Goal: Task Accomplishment & Management: Use online tool/utility

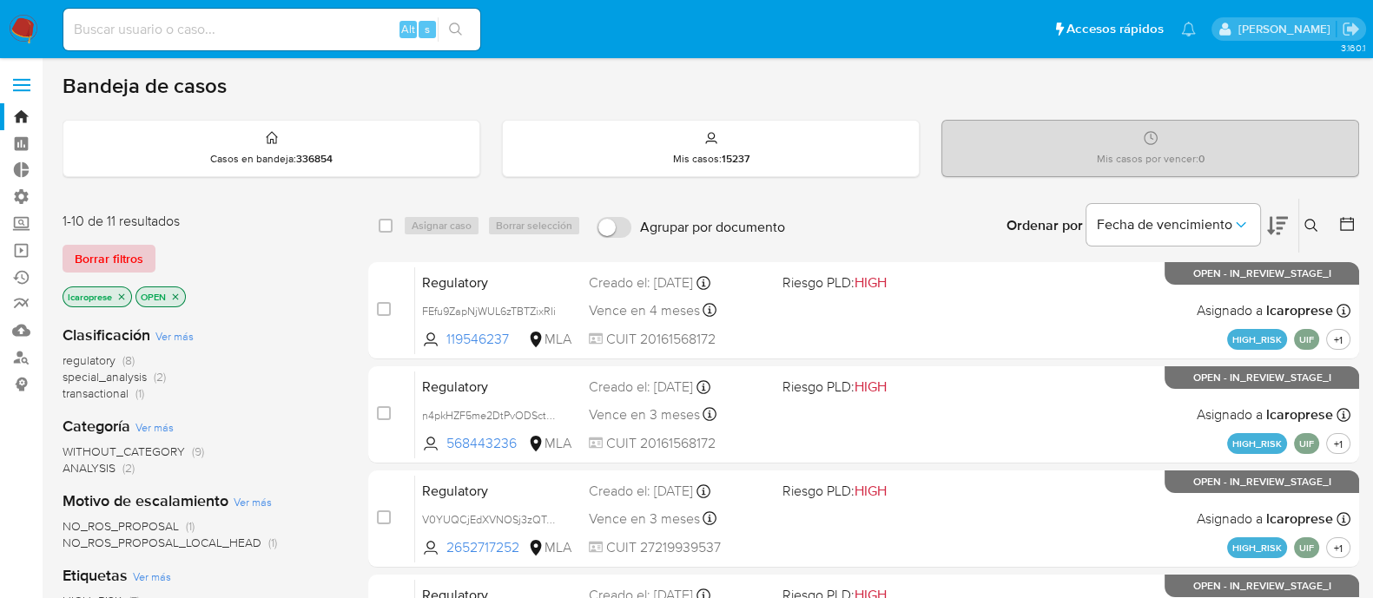
click at [106, 258] on span "Borrar filtros" at bounding box center [109, 259] width 69 height 24
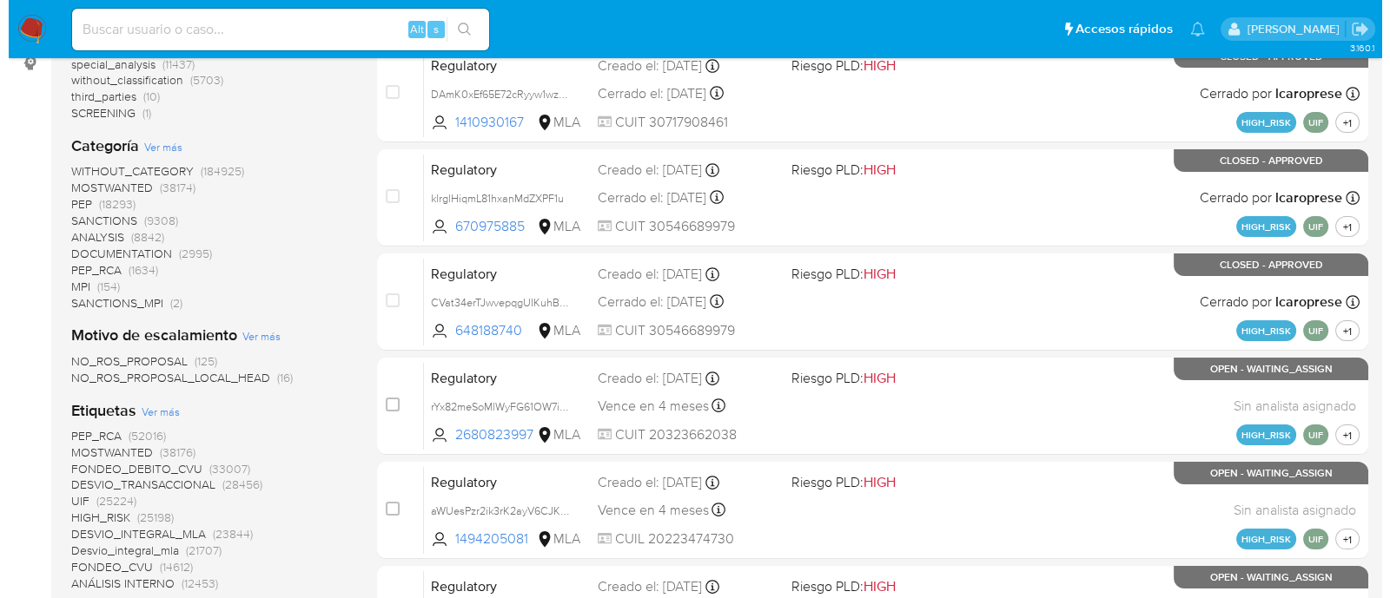
scroll to position [433, 0]
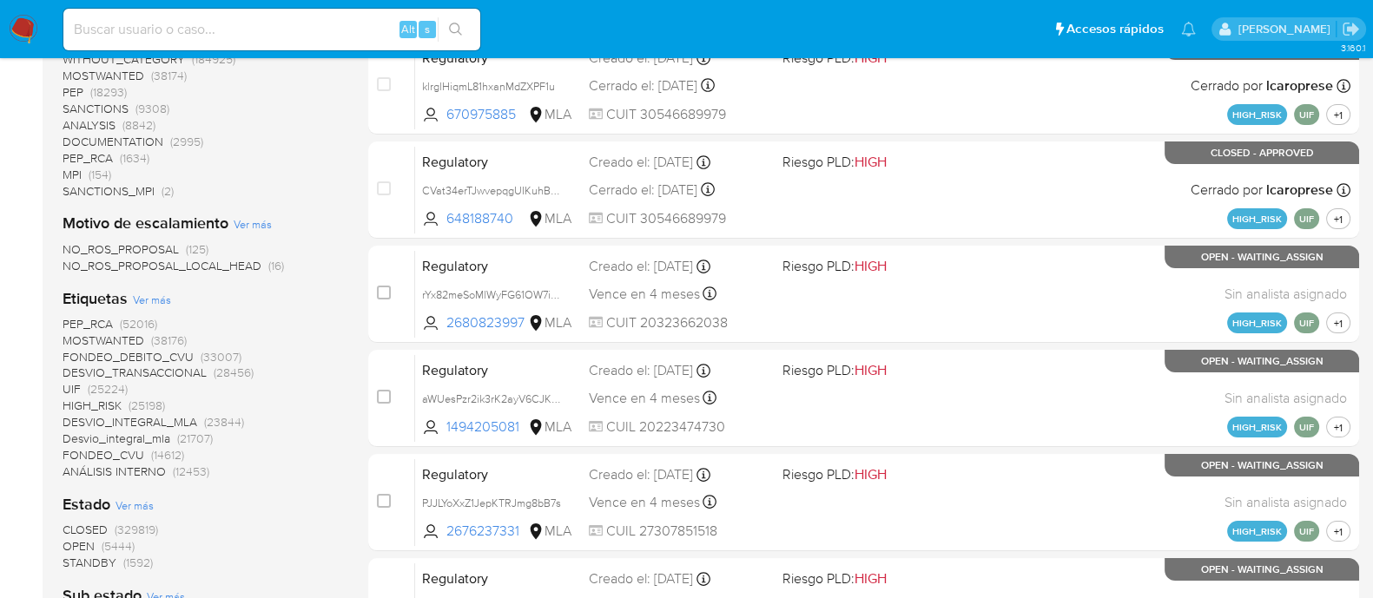
click at [160, 293] on span "Ver más" at bounding box center [152, 300] width 38 height 16
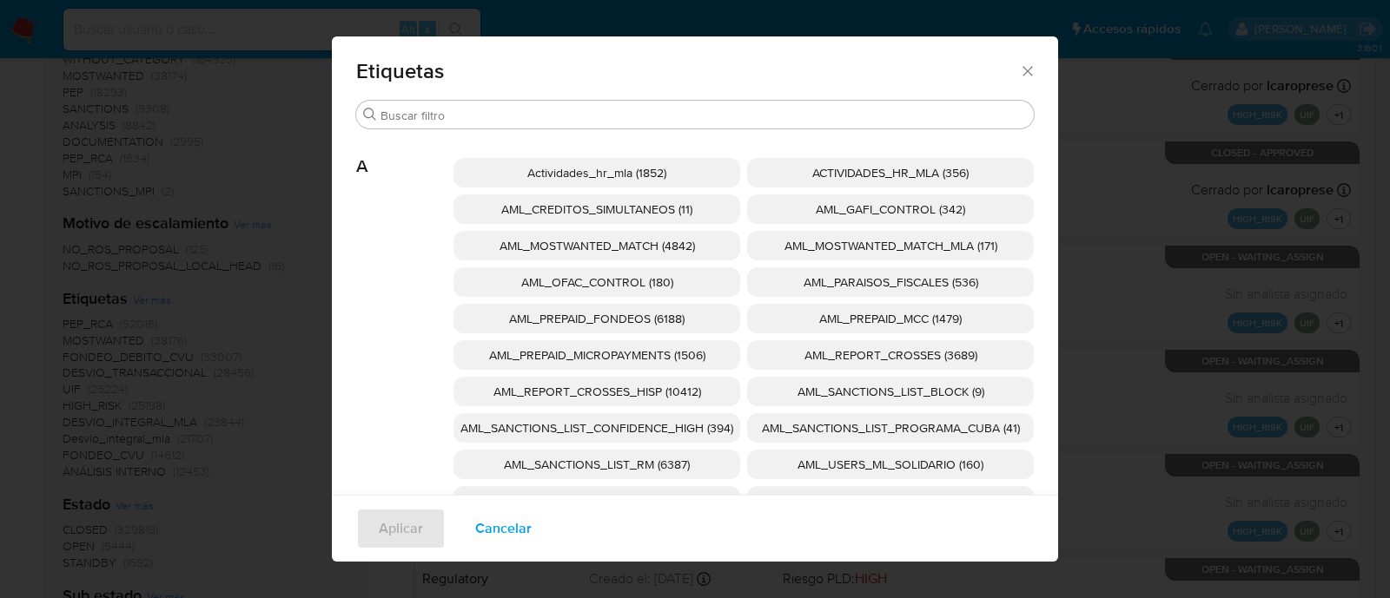
drag, startPoint x: 695, startPoint y: 420, endPoint x: 739, endPoint y: 426, distance: 44.7
click at [696, 421] on span "AML_SANCTIONS_LIST_CONFIDENCE_HIGH (394)" at bounding box center [596, 428] width 273 height 17
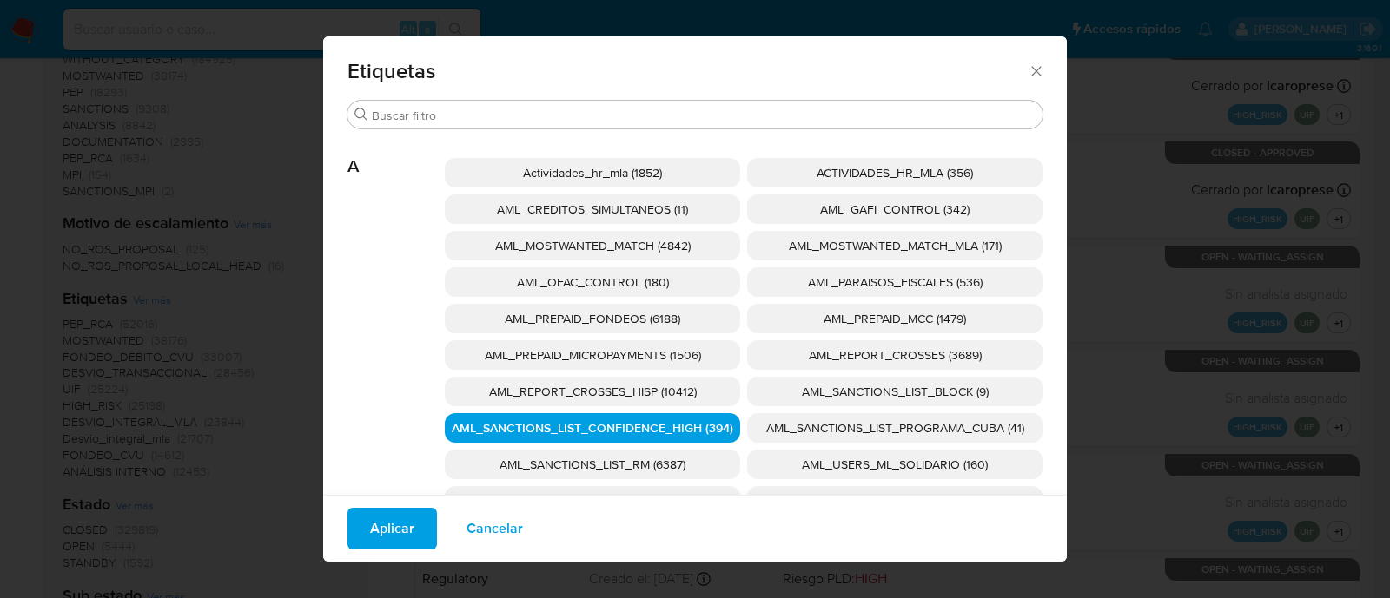
click at [772, 428] on span "AML_SANCTIONS_LIST_PROGRAMA_CUBA (41)" at bounding box center [895, 428] width 258 height 17
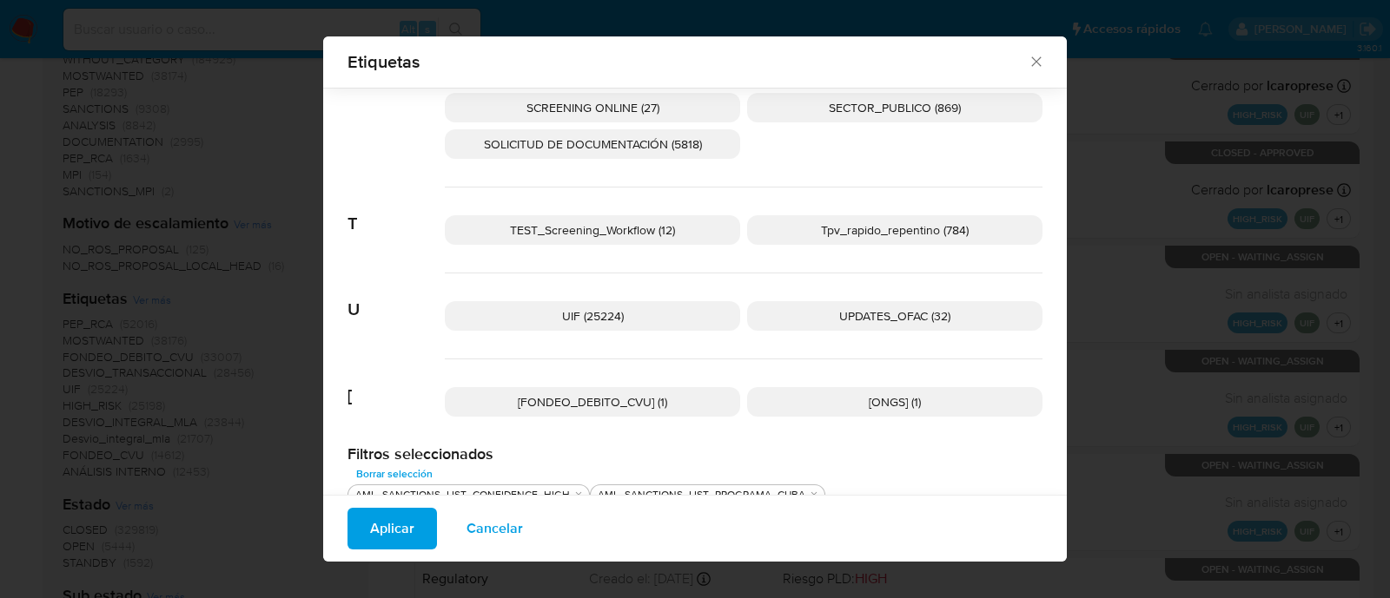
scroll to position [2869, 0]
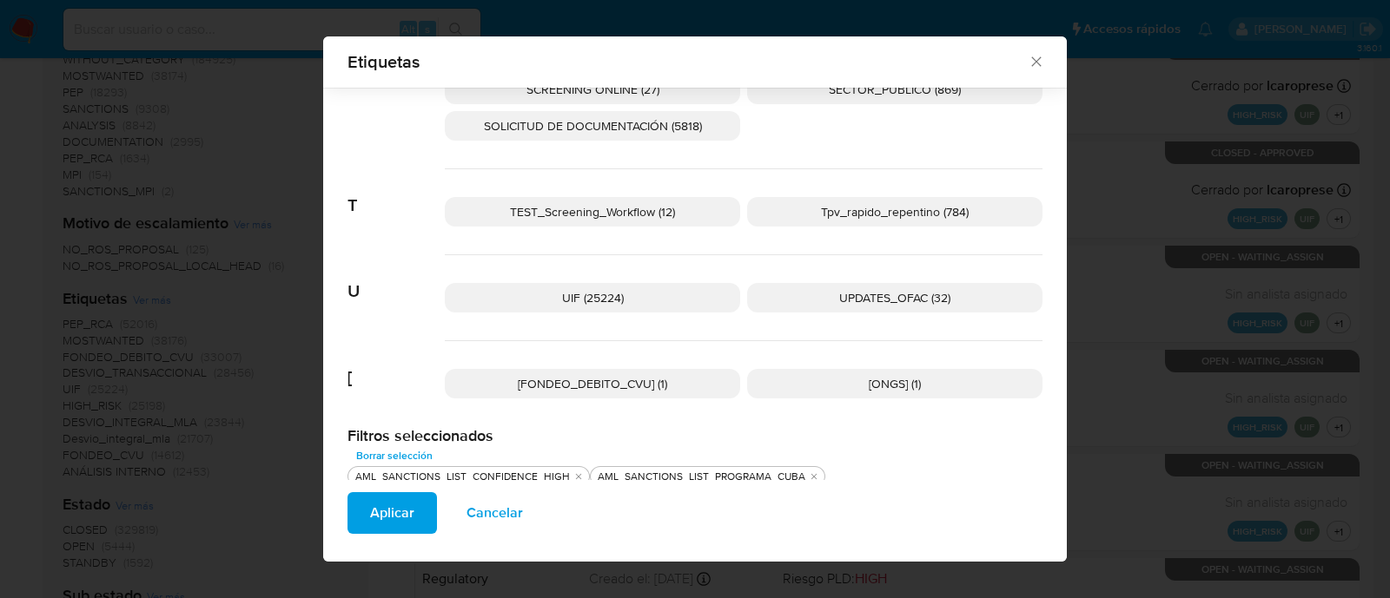
click at [787, 299] on p "UPDATES_OFAC (32)" at bounding box center [894, 298] width 295 height 30
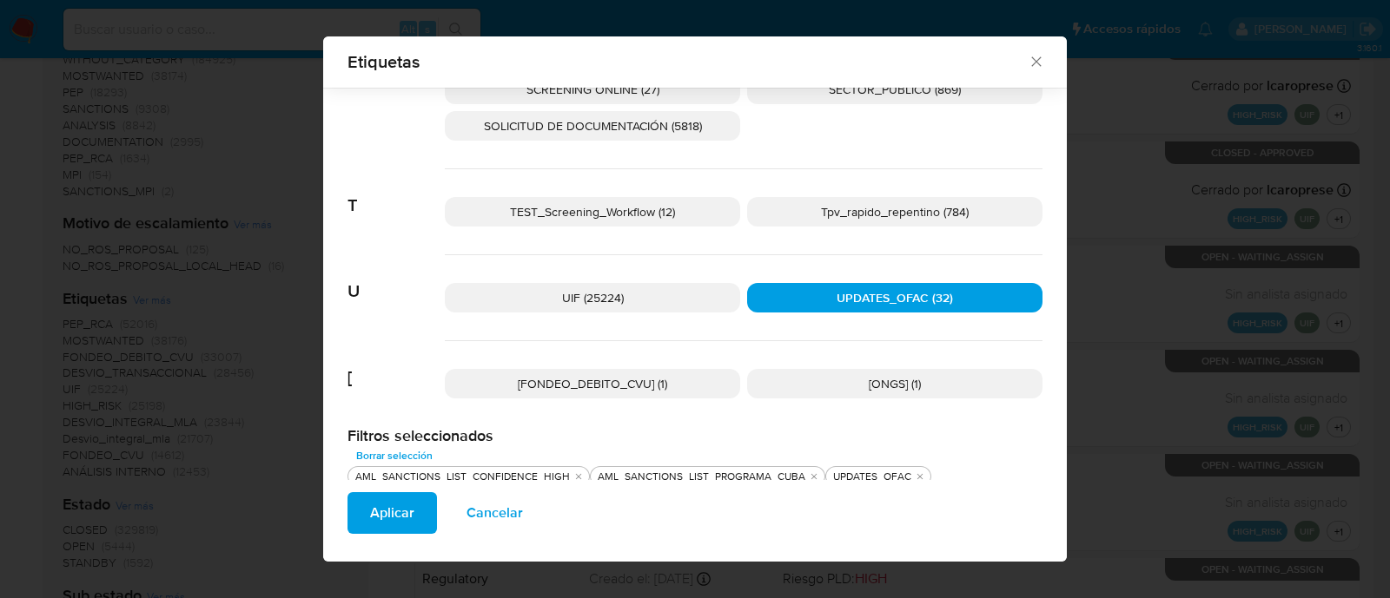
scroll to position [2760, 0]
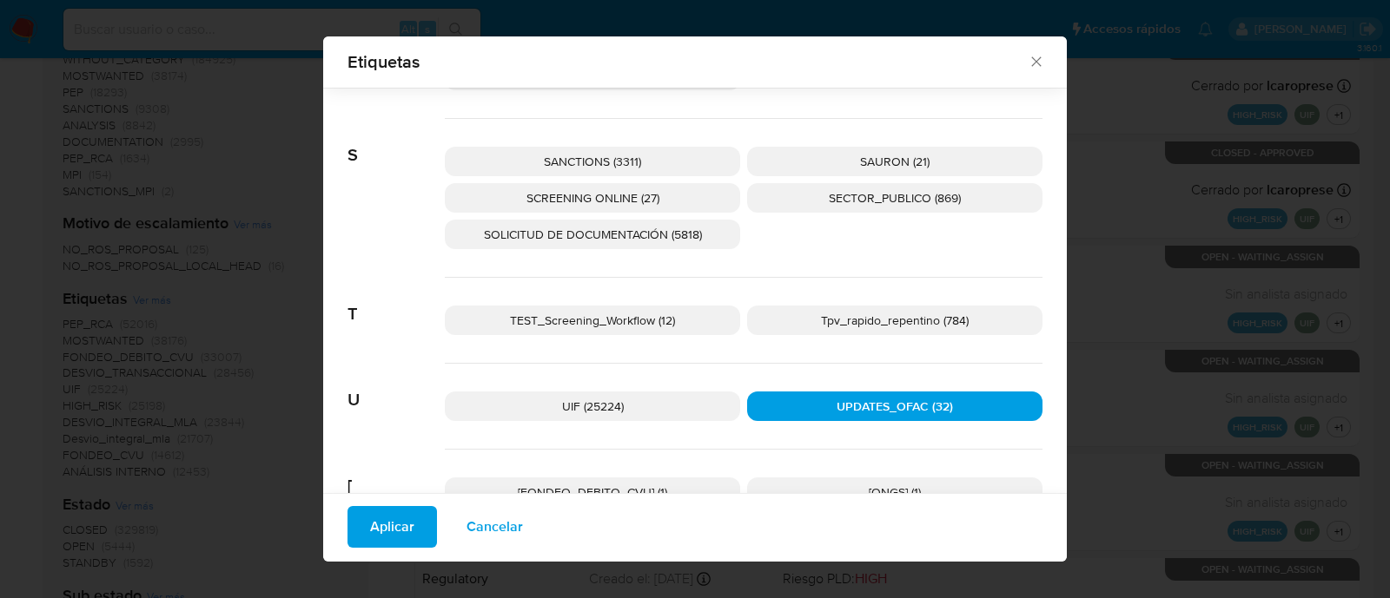
click at [628, 154] on span "SANCTIONS (3311)" at bounding box center [592, 161] width 97 height 17
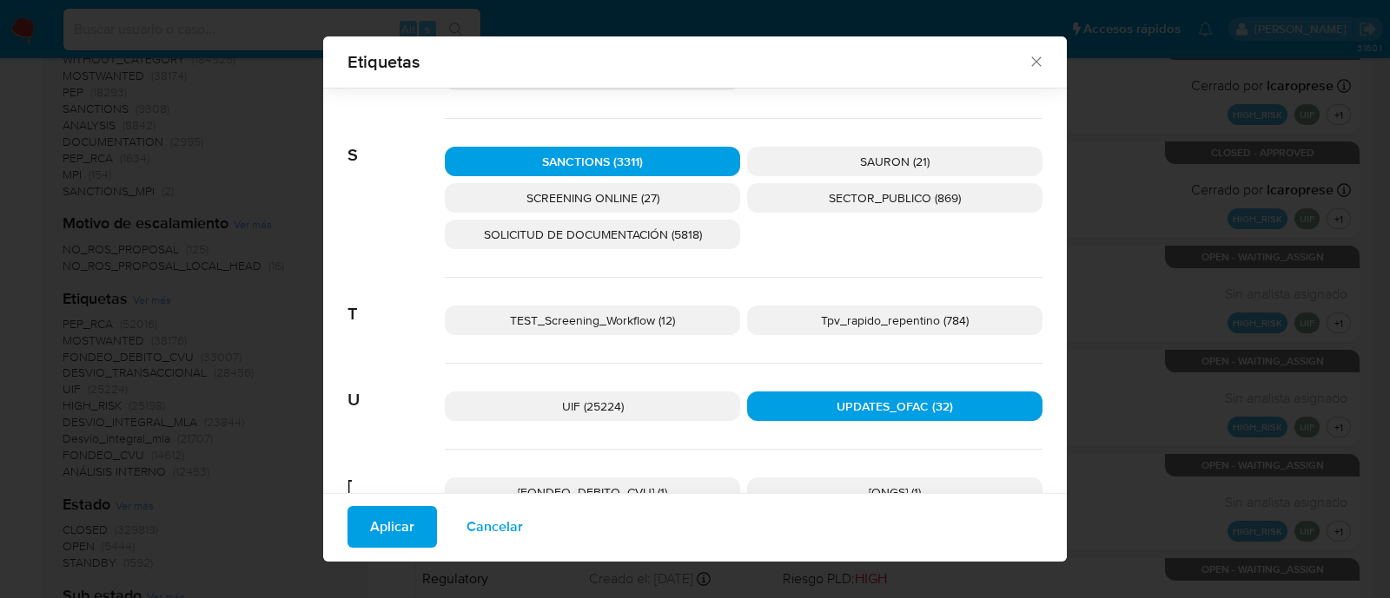
click at [638, 183] on p "SCREENING ONLINE (27)" at bounding box center [592, 198] width 295 height 30
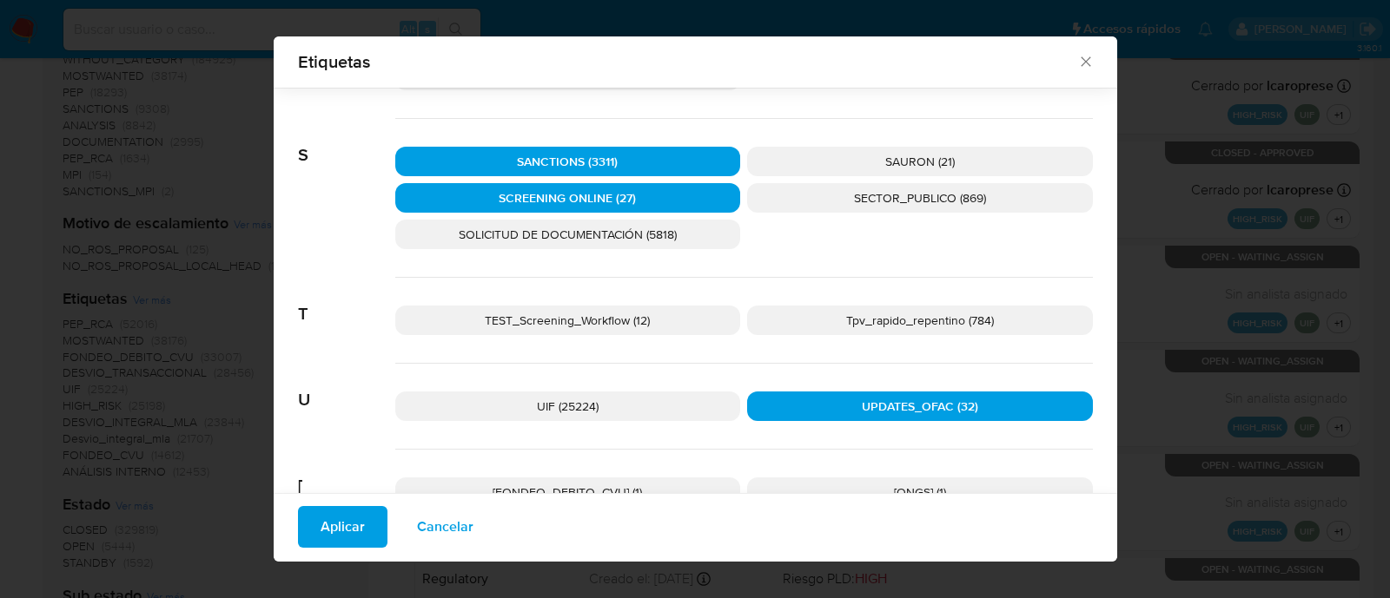
click at [359, 513] on span "Aplicar" at bounding box center [343, 527] width 44 height 38
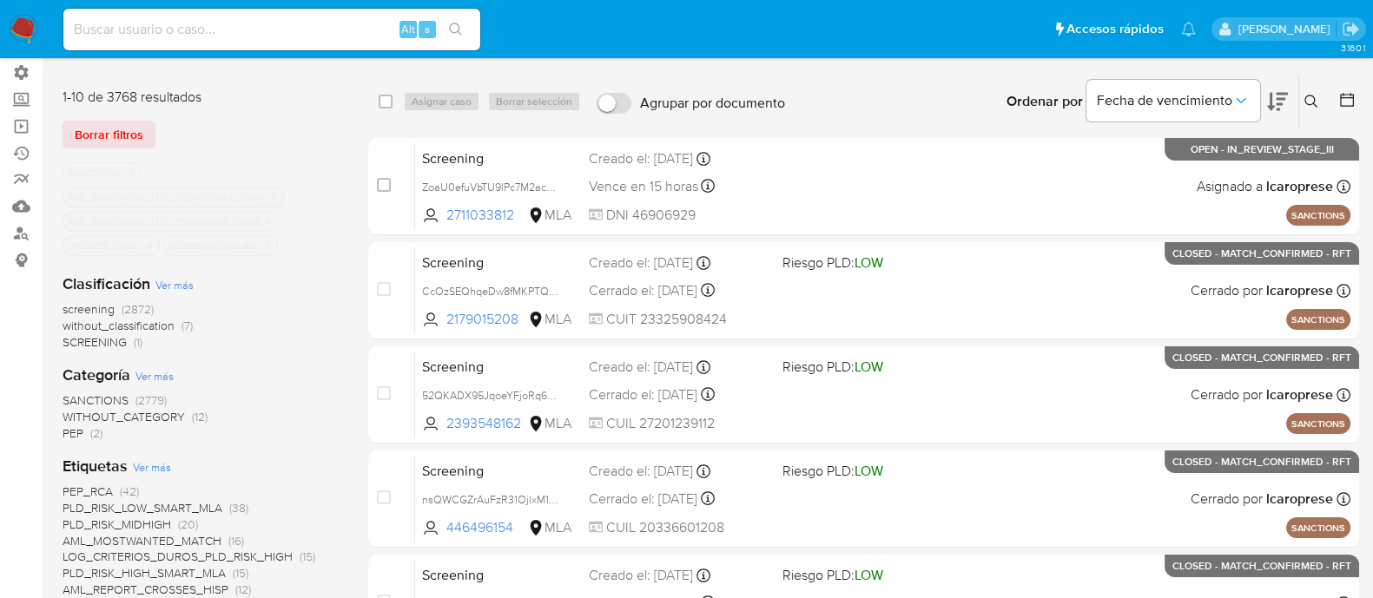
scroll to position [326, 0]
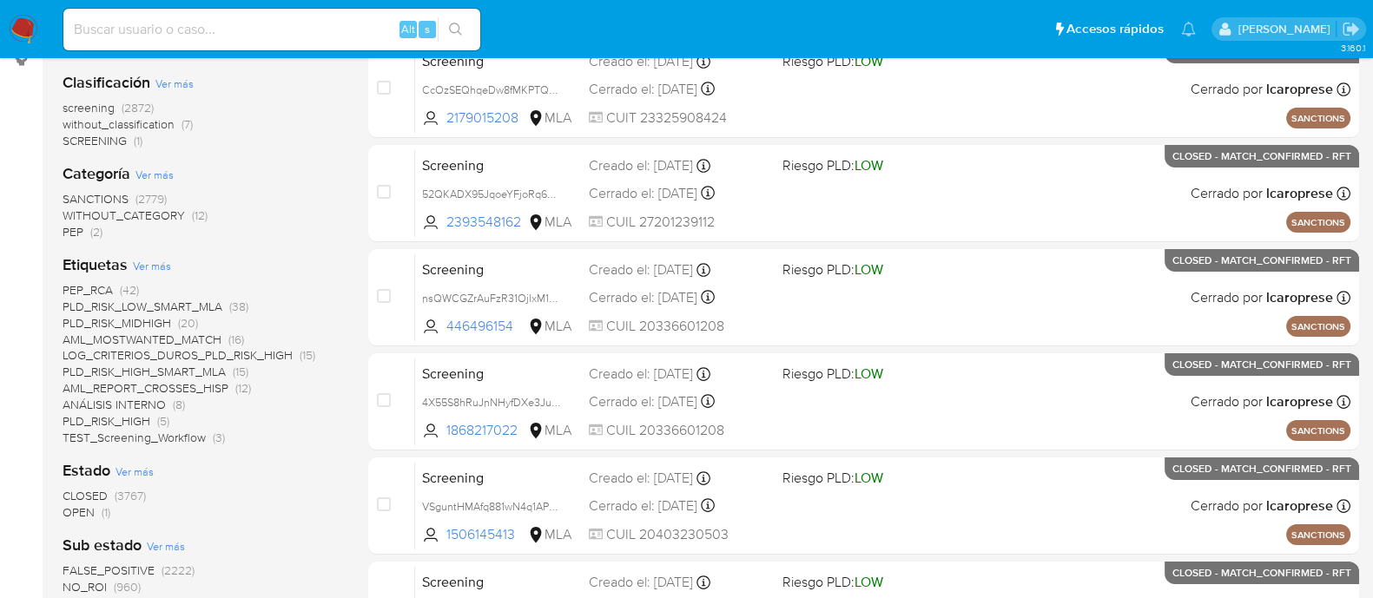
click at [81, 519] on div "Clasificación Ver más screening (2872) without_classification (7) SCREENING (1)…" at bounding box center [202, 591] width 278 height 1067
click at [78, 516] on span "OPEN" at bounding box center [79, 512] width 32 height 17
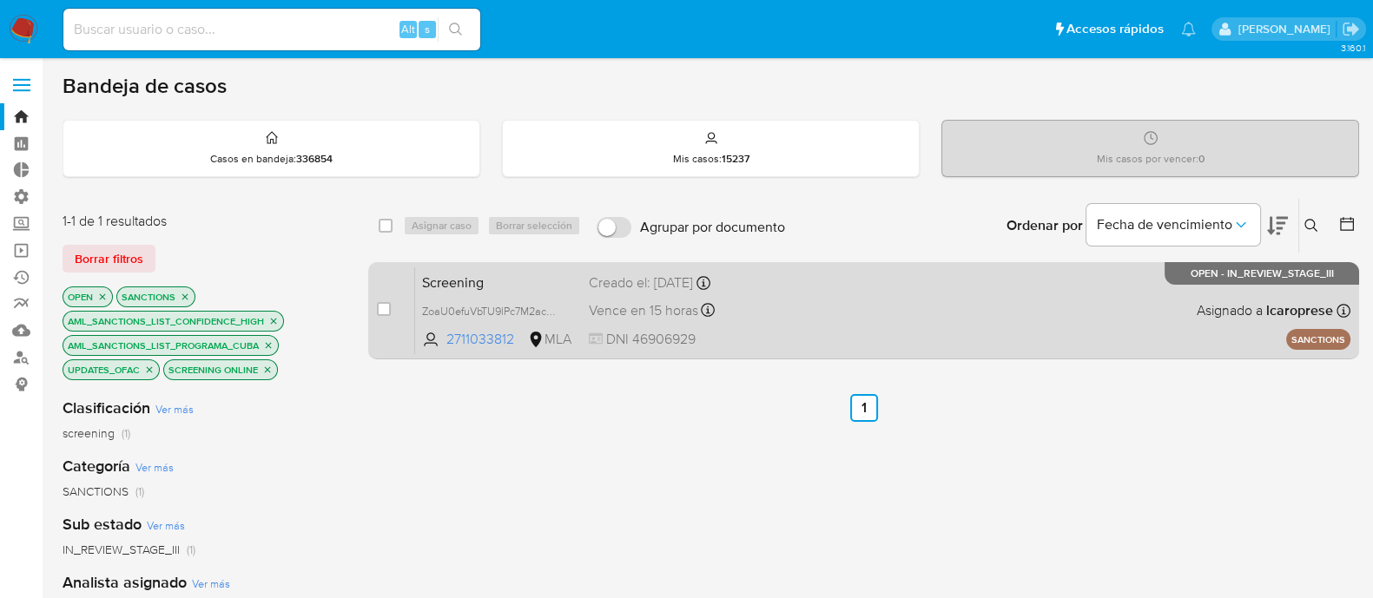
click at [520, 275] on span "Screening" at bounding box center [498, 281] width 153 height 23
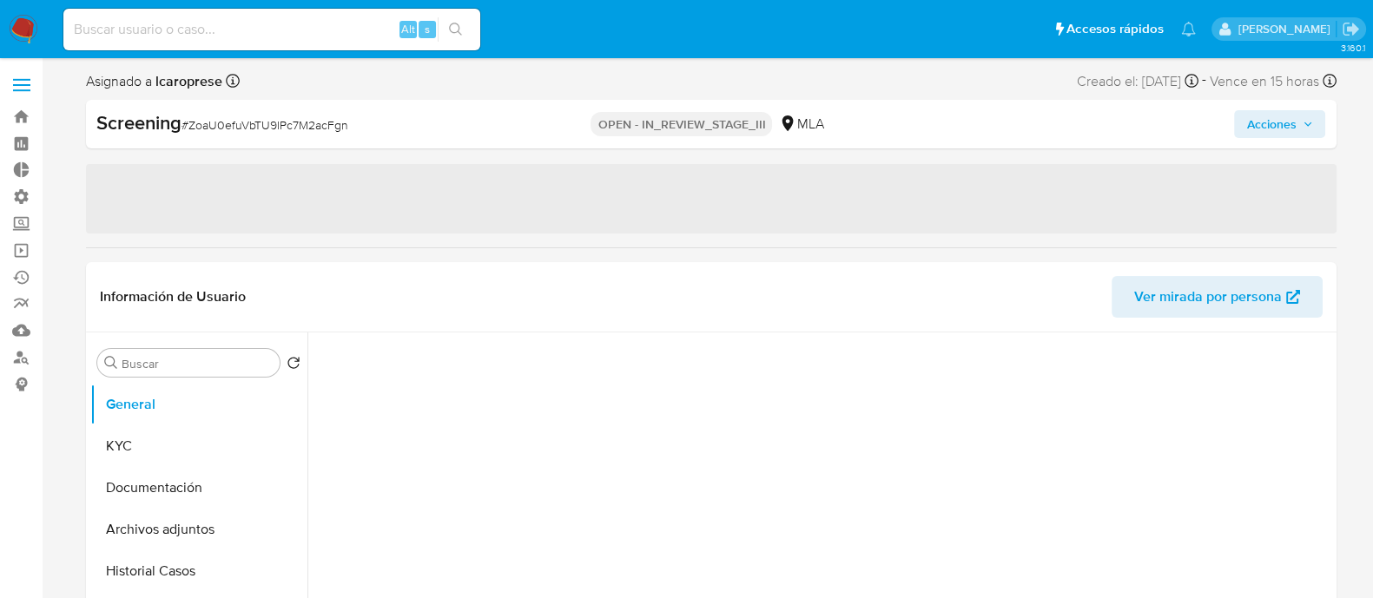
select select "10"
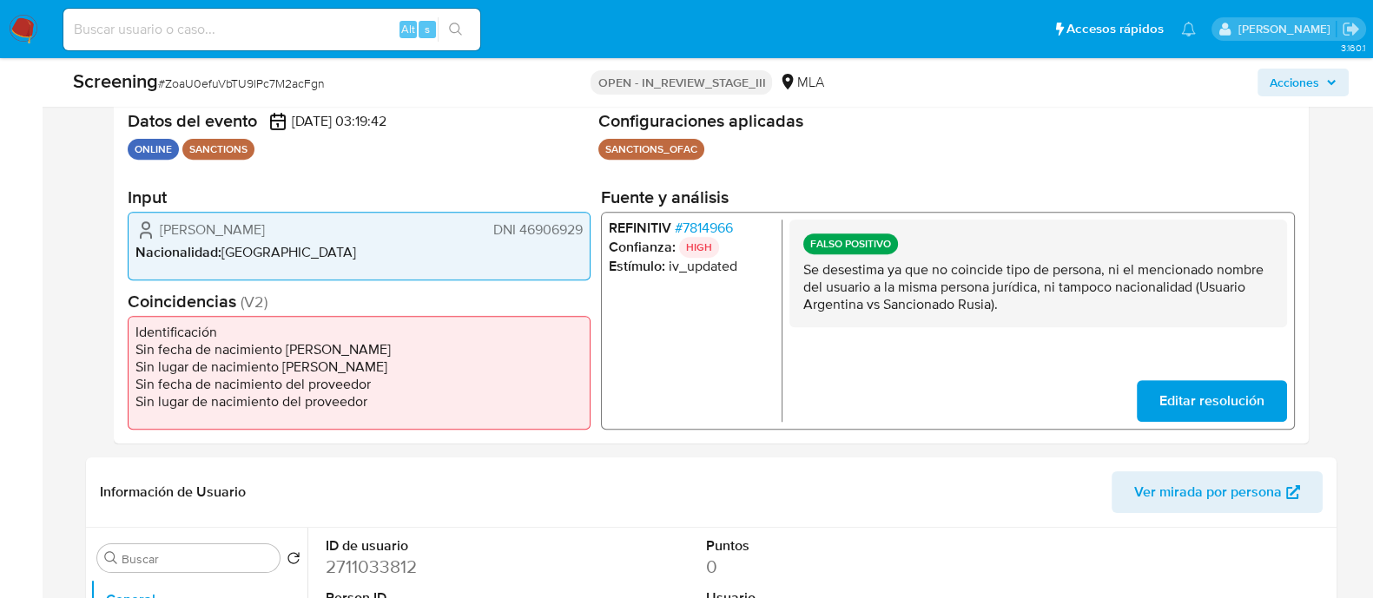
scroll to position [326, 0]
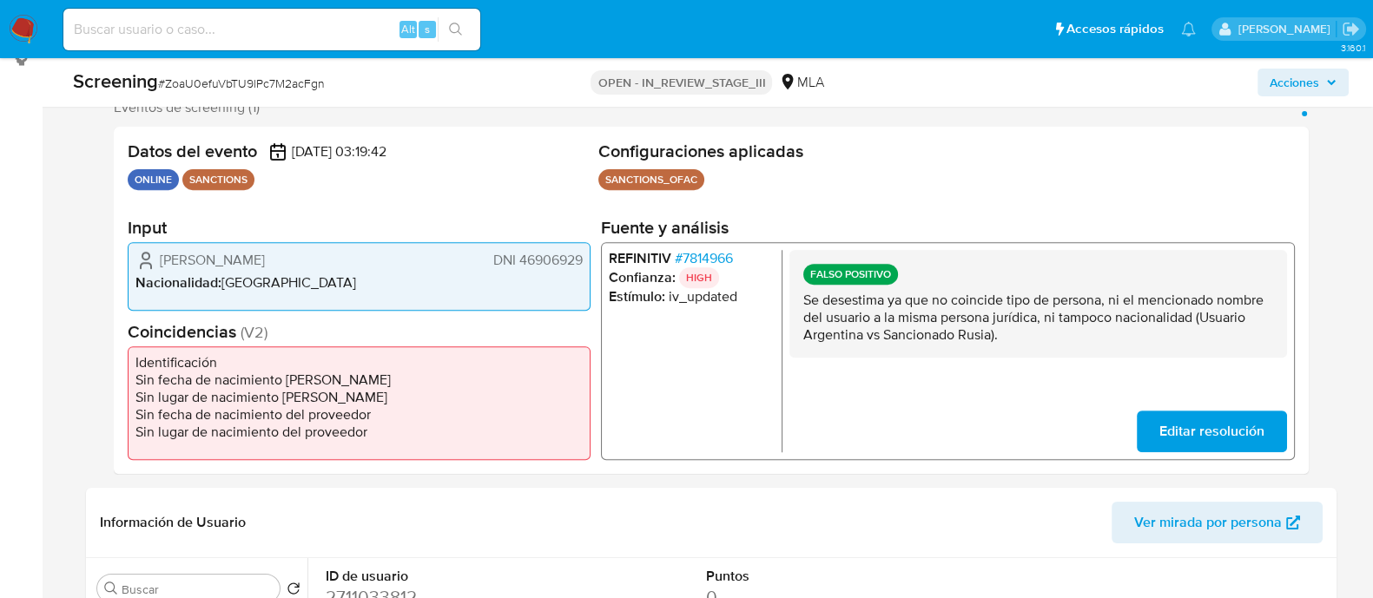
click at [699, 264] on span "# 7814966" at bounding box center [703, 257] width 58 height 17
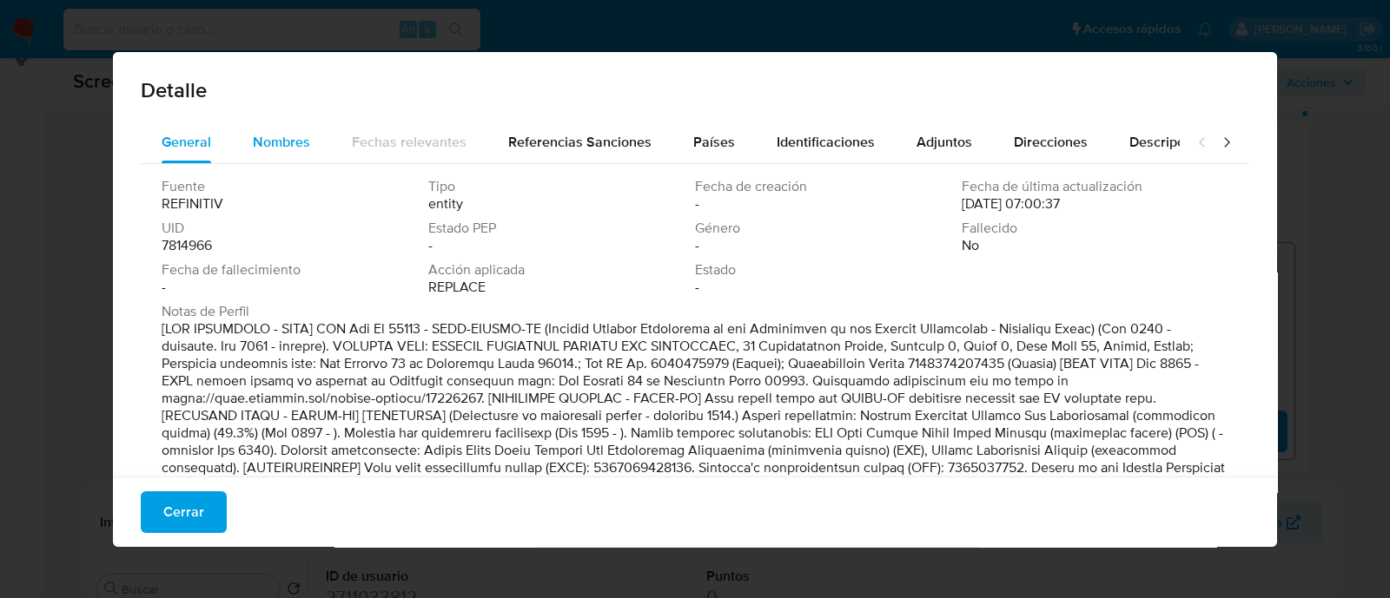
click at [265, 132] on span "Nombres" at bounding box center [281, 142] width 57 height 20
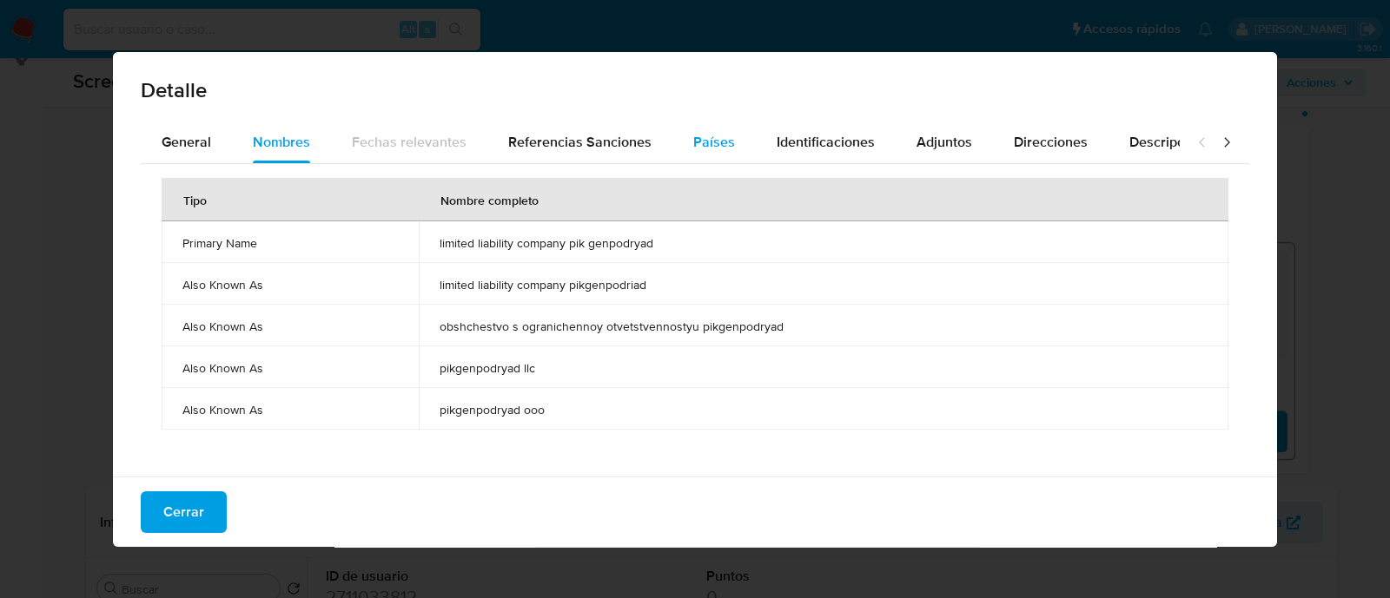
click at [721, 132] on span "Países" at bounding box center [714, 142] width 42 height 20
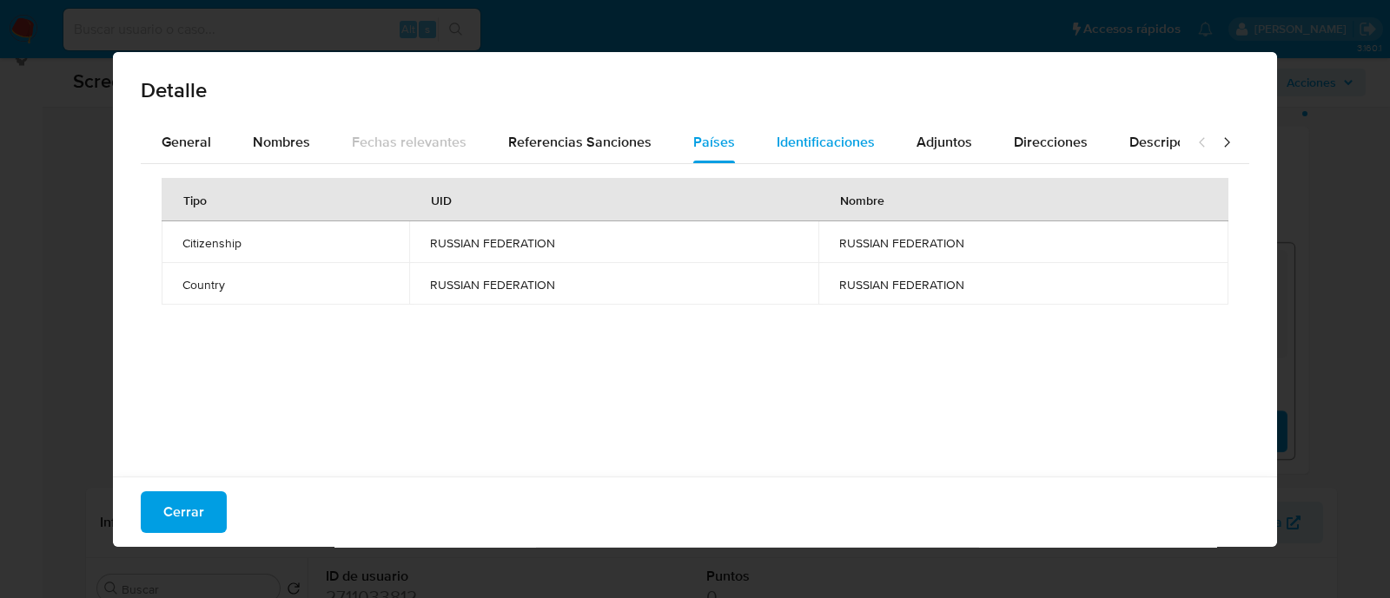
click at [830, 155] on div "Identificaciones" at bounding box center [826, 143] width 98 height 42
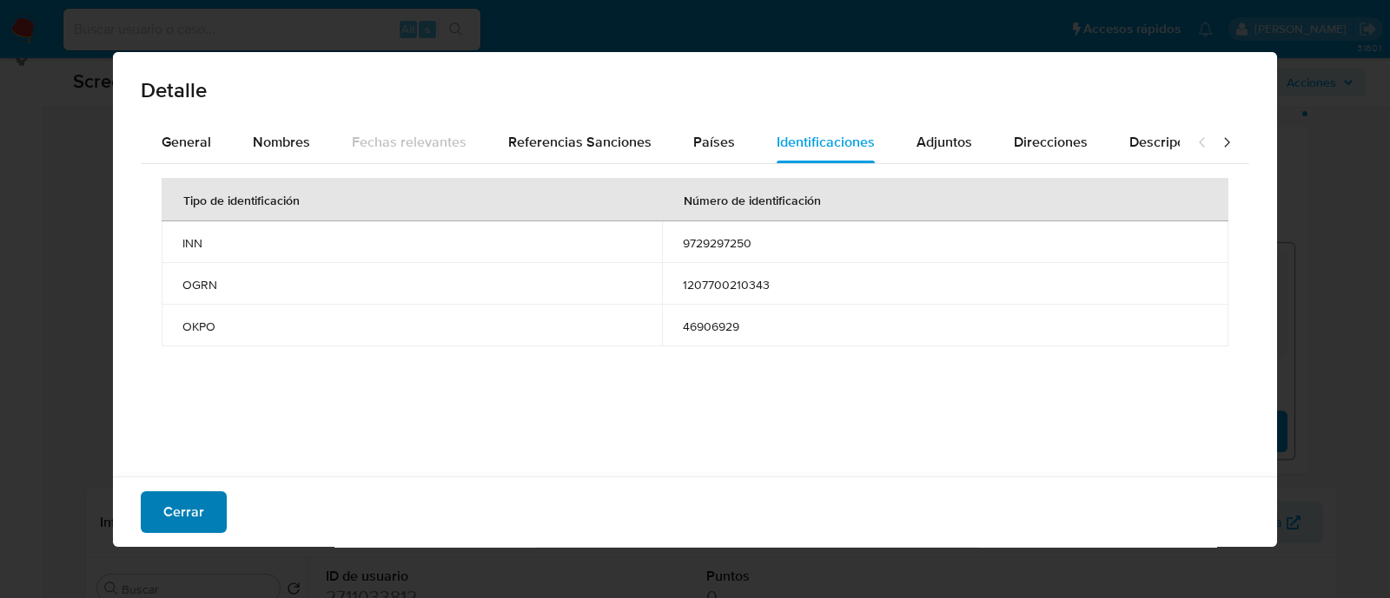
click at [191, 515] on span "Cerrar" at bounding box center [183, 512] width 41 height 38
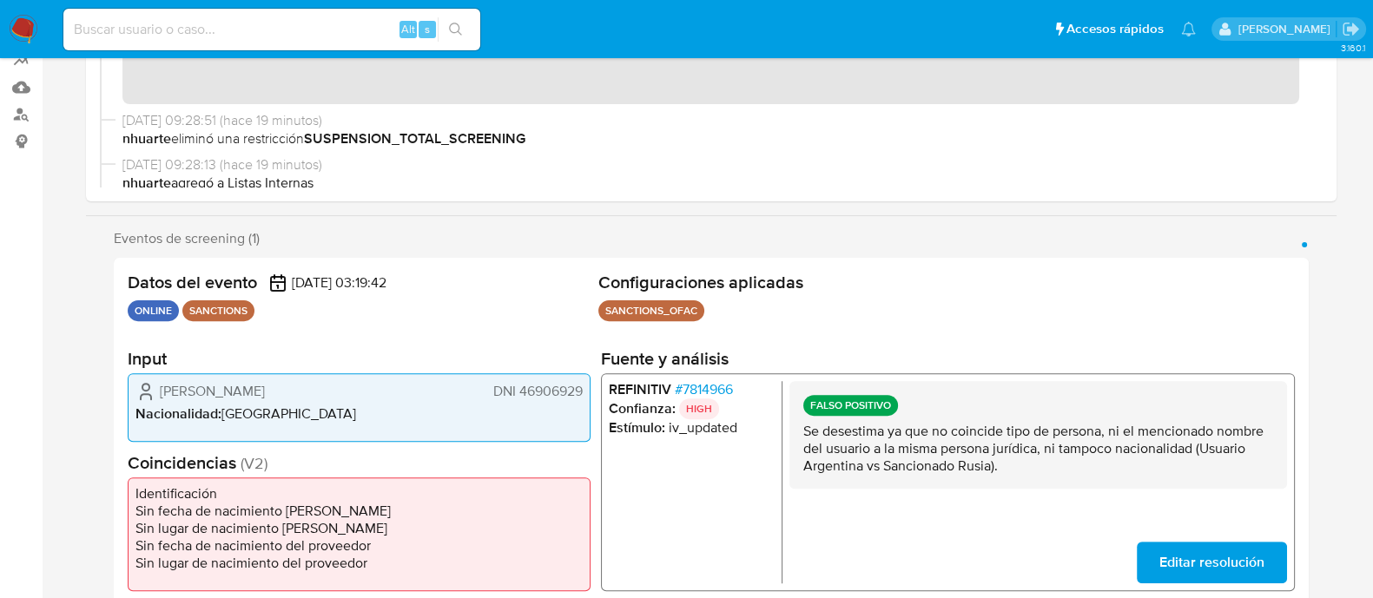
scroll to position [0, 0]
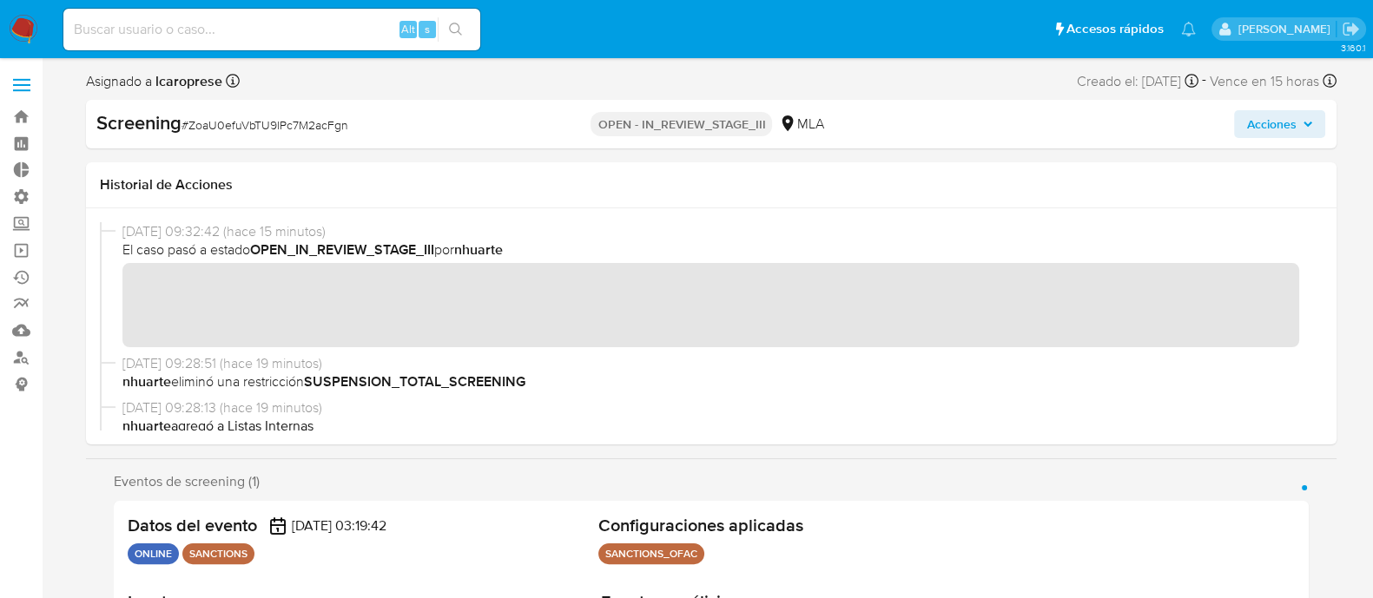
click at [1251, 129] on span "Acciones" at bounding box center [1271, 124] width 50 height 28
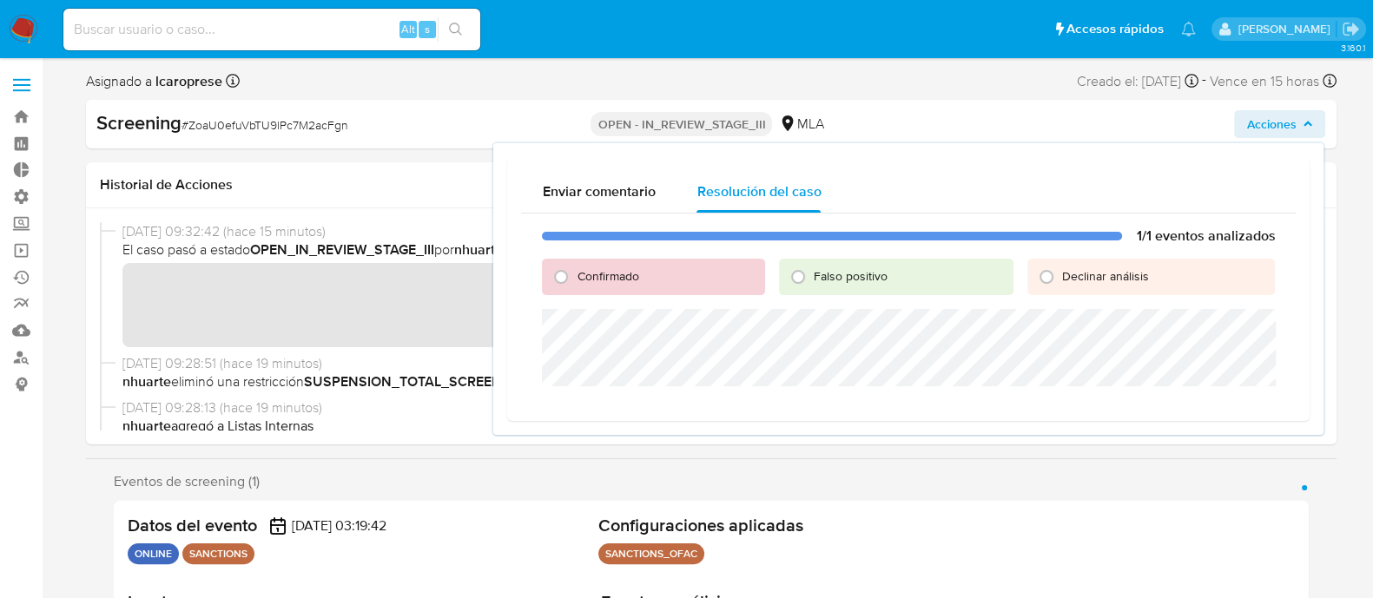
click at [861, 271] on span "Falso positivo" at bounding box center [851, 276] width 74 height 17
click at [812, 271] on input "Falso positivo" at bounding box center [798, 277] width 28 height 28
radio input "true"
click at [1202, 406] on span "Cerrar Caso" at bounding box center [1214, 407] width 83 height 24
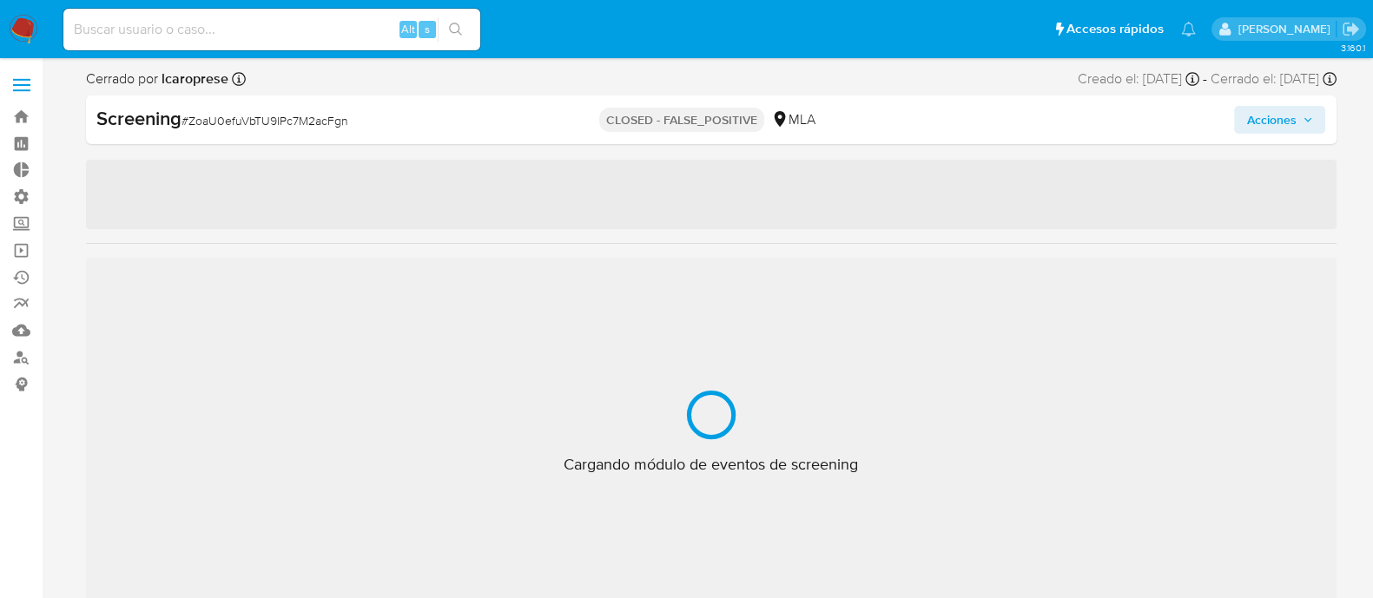
select select "10"
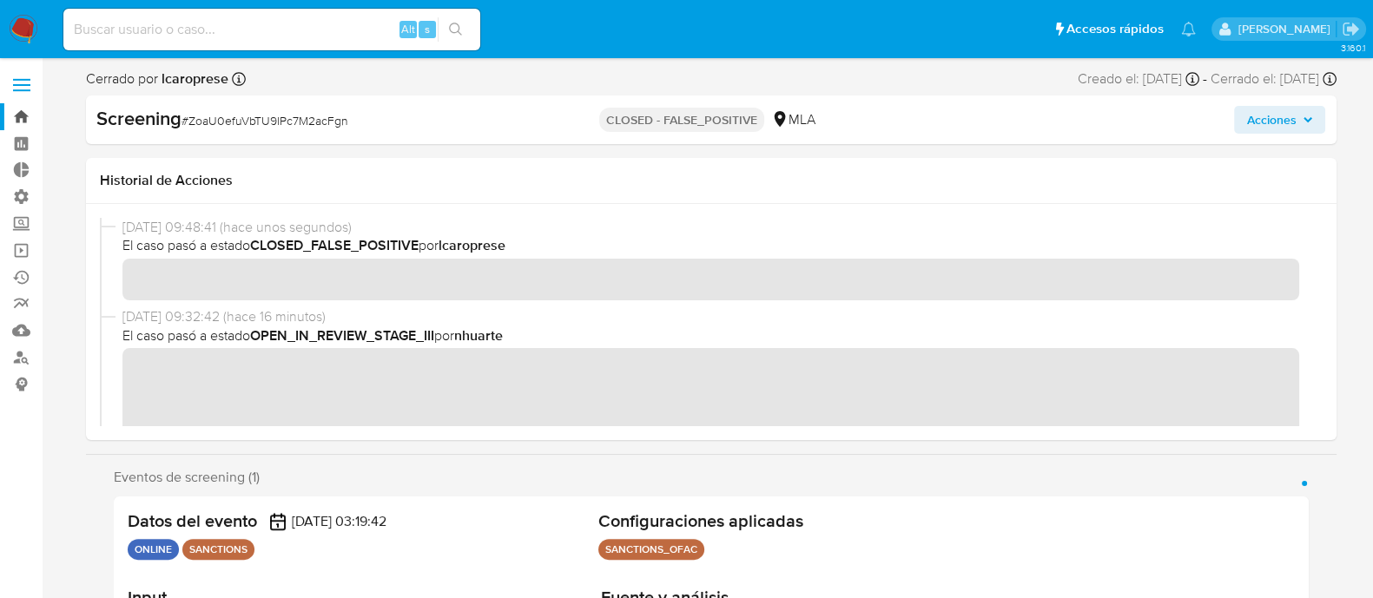
click at [22, 123] on link "Bandeja" at bounding box center [103, 116] width 207 height 27
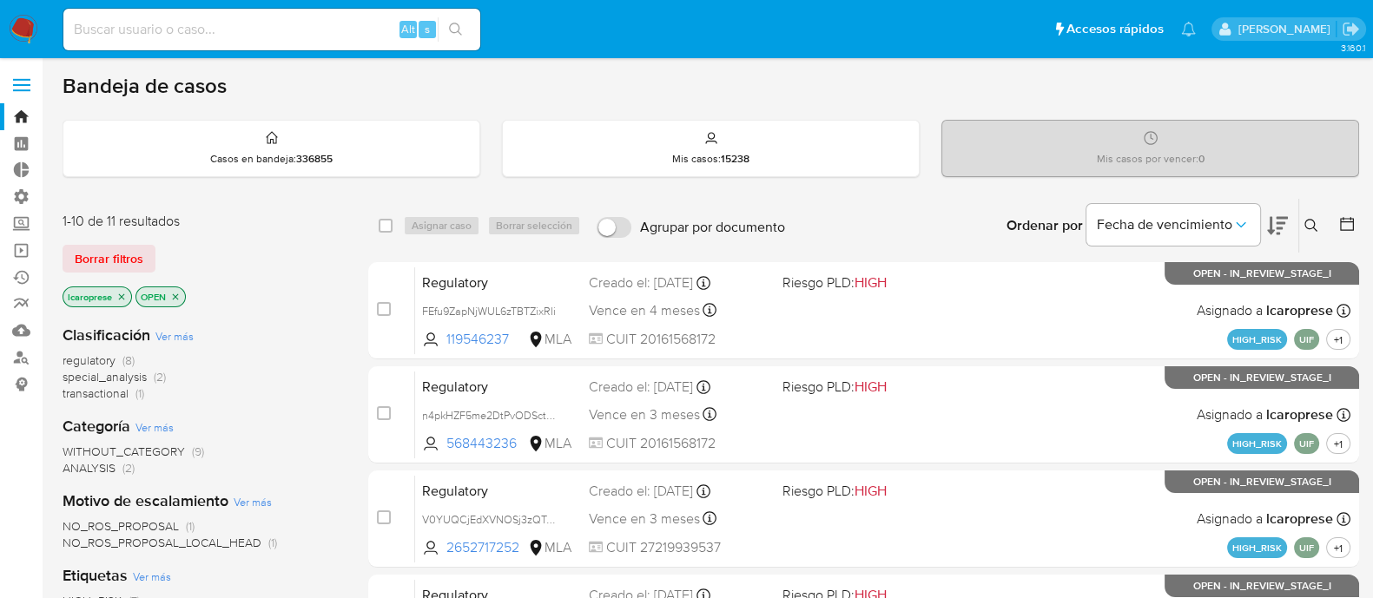
click at [258, 21] on input at bounding box center [271, 29] width 417 height 23
paste input "HmEhLoXDdJWpUgxQLxYfjLMy"
type input "HmEhLoXDdJWpUgxQLxYfjLMy"
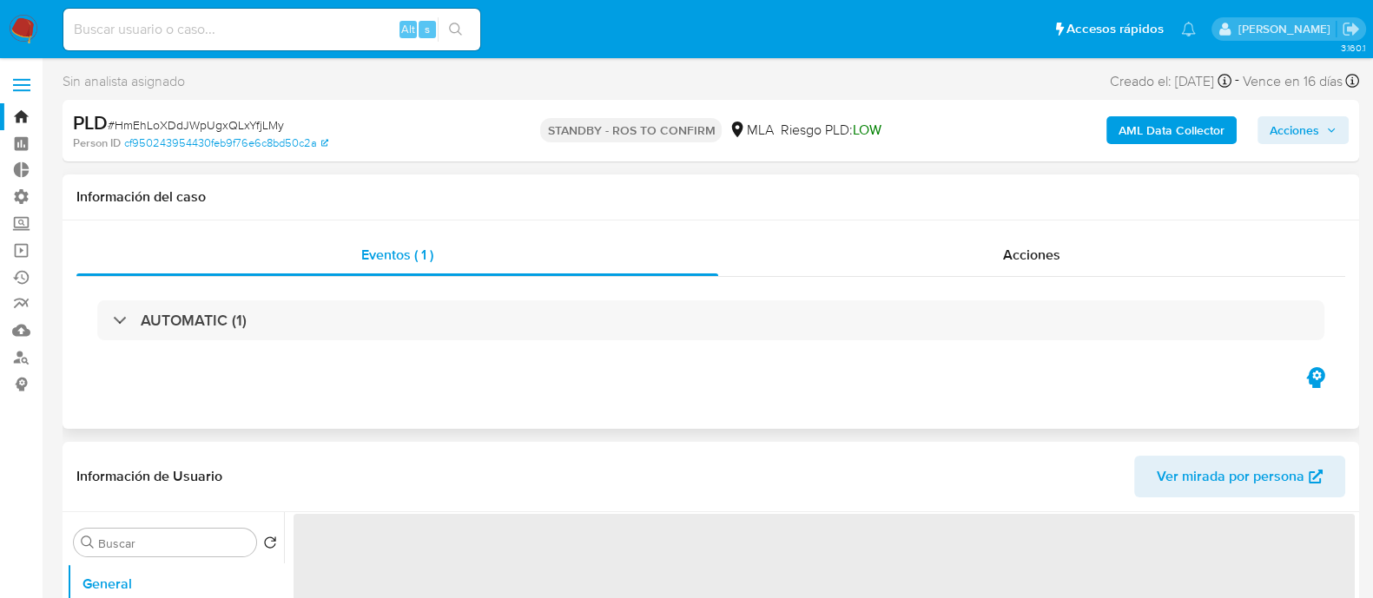
select select "10"
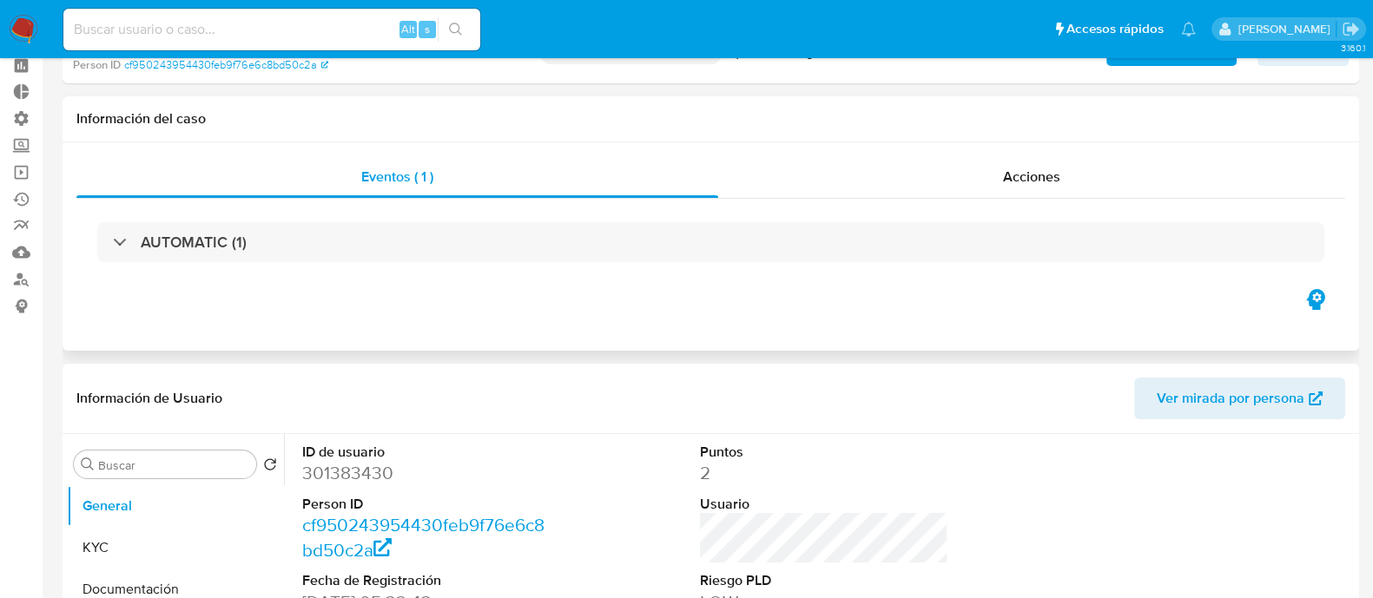
scroll to position [326, 0]
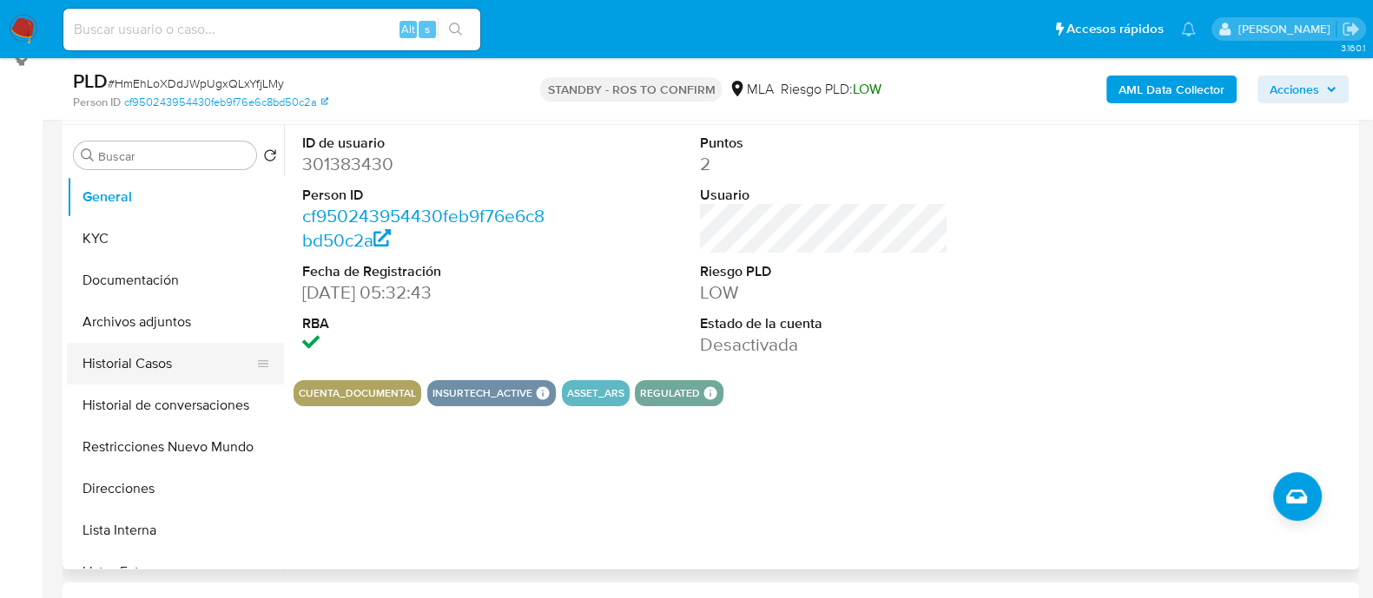
click at [183, 363] on button "Historial Casos" at bounding box center [168, 364] width 203 height 42
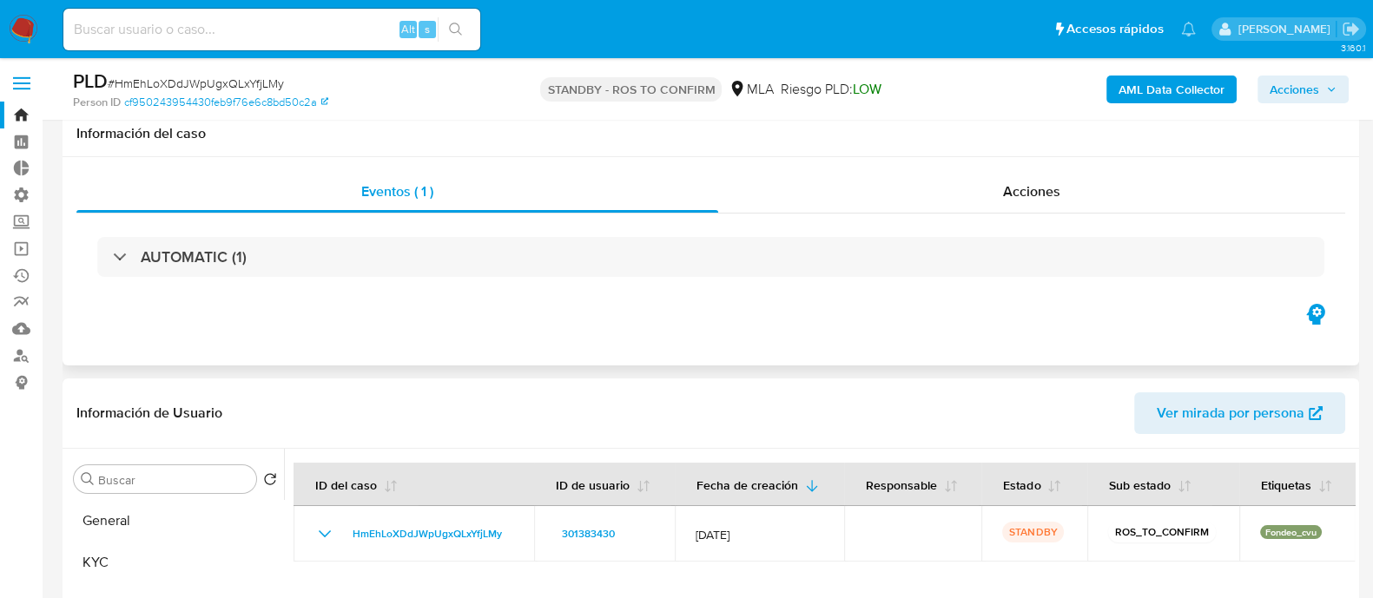
scroll to position [0, 0]
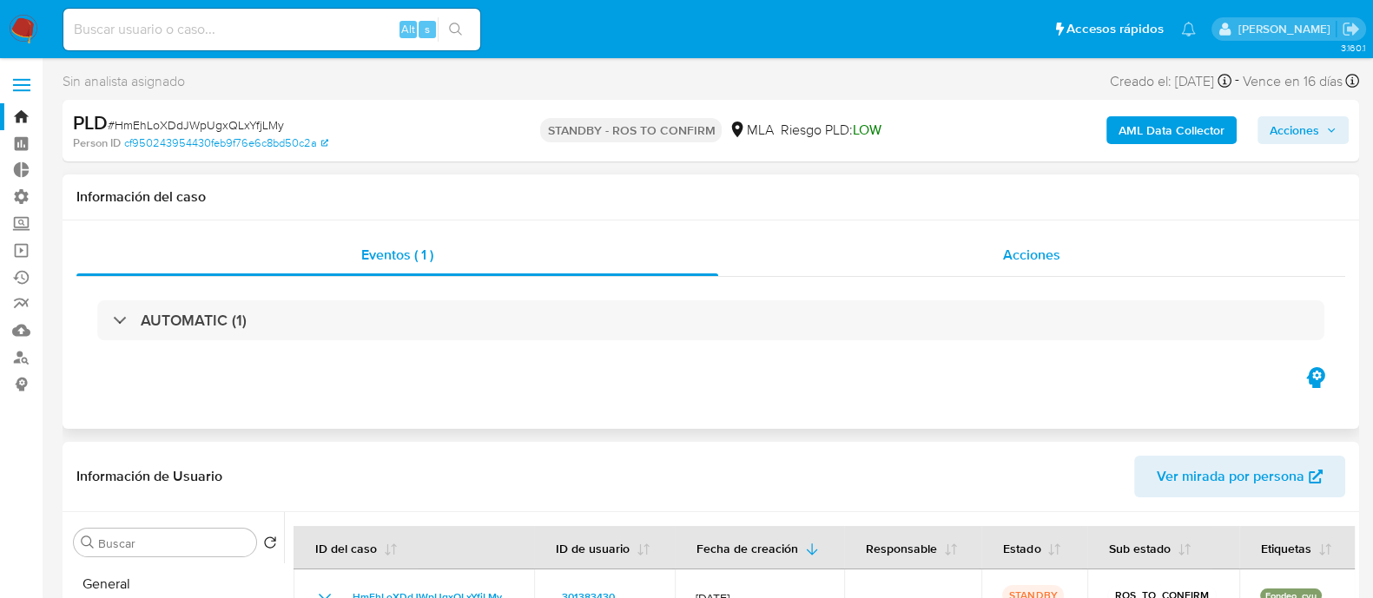
click at [907, 236] on div "Acciones" at bounding box center [1031, 256] width 627 height 42
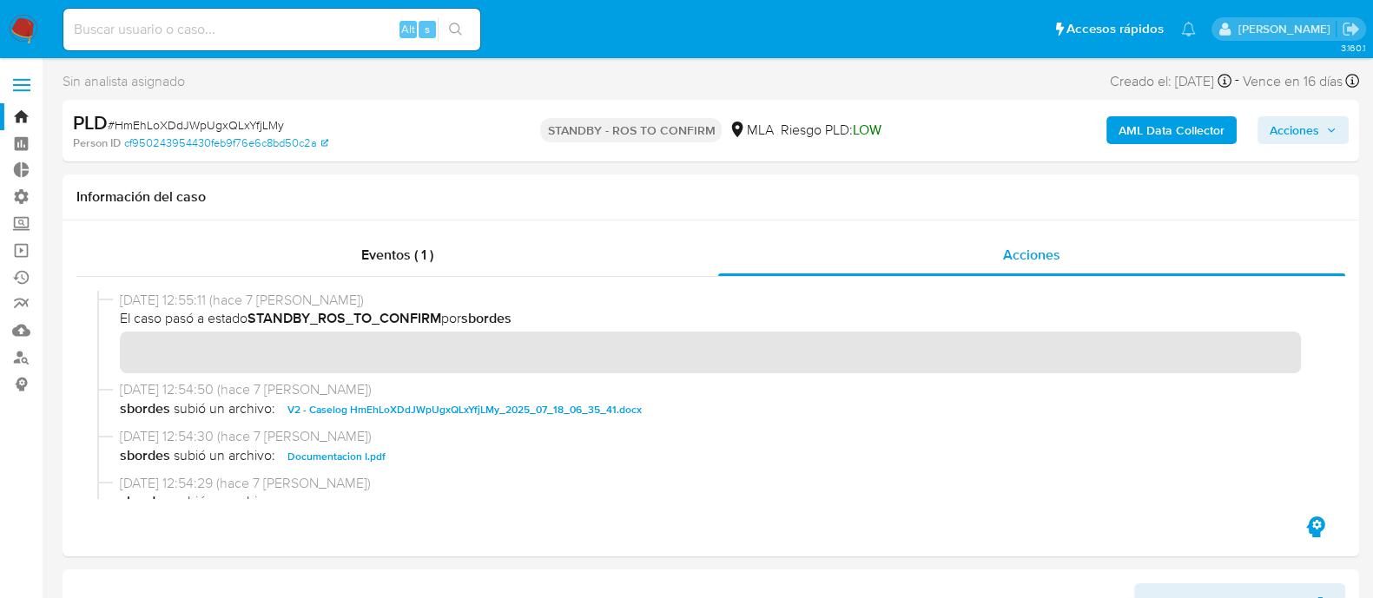
click at [236, 122] on span "# HmEhLoXDdJWpUgxQLxYfjLMy" at bounding box center [196, 124] width 176 height 17
copy span "HmEhLoXDdJWpUgxQLxYfjLMy"
click at [429, 251] on span "Eventos ( 1 )" at bounding box center [397, 255] width 72 height 20
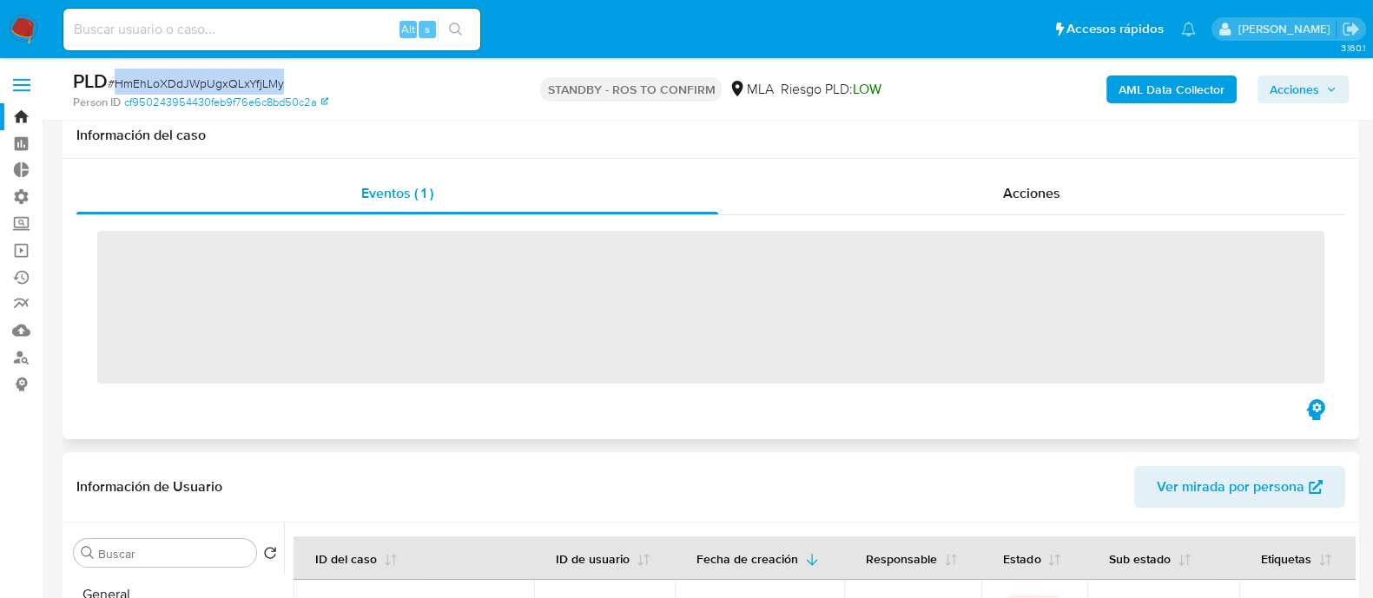
scroll to position [433, 0]
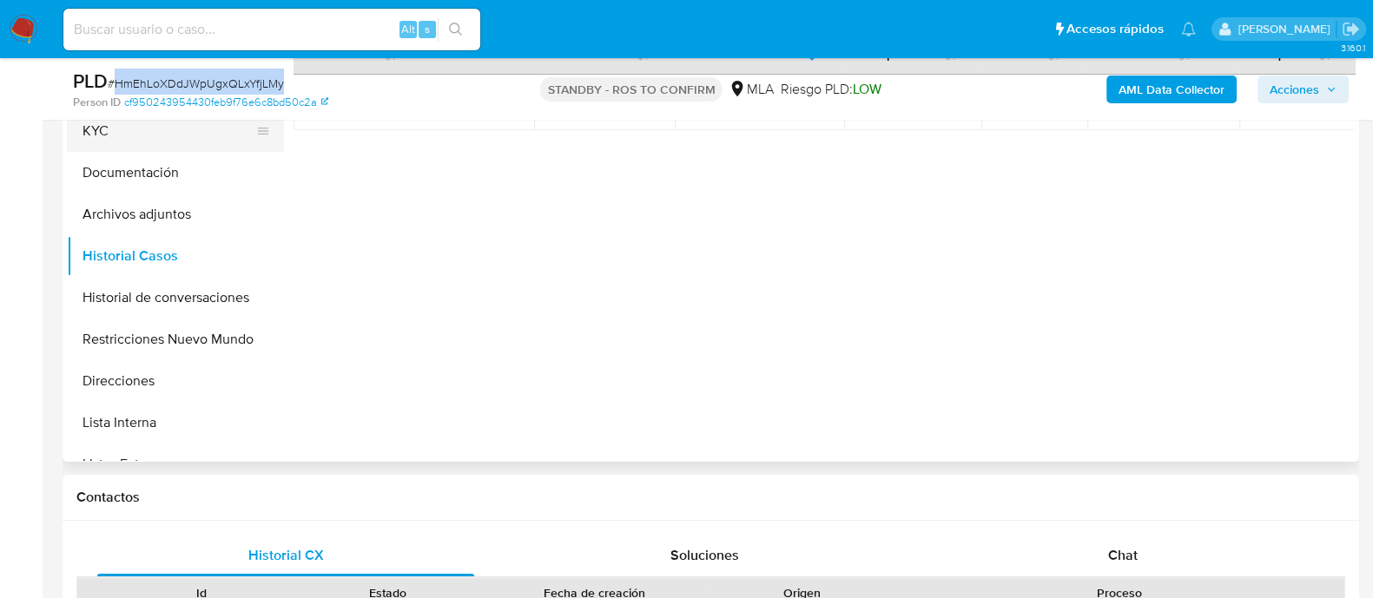
click at [162, 137] on button "KYC" at bounding box center [168, 131] width 203 height 42
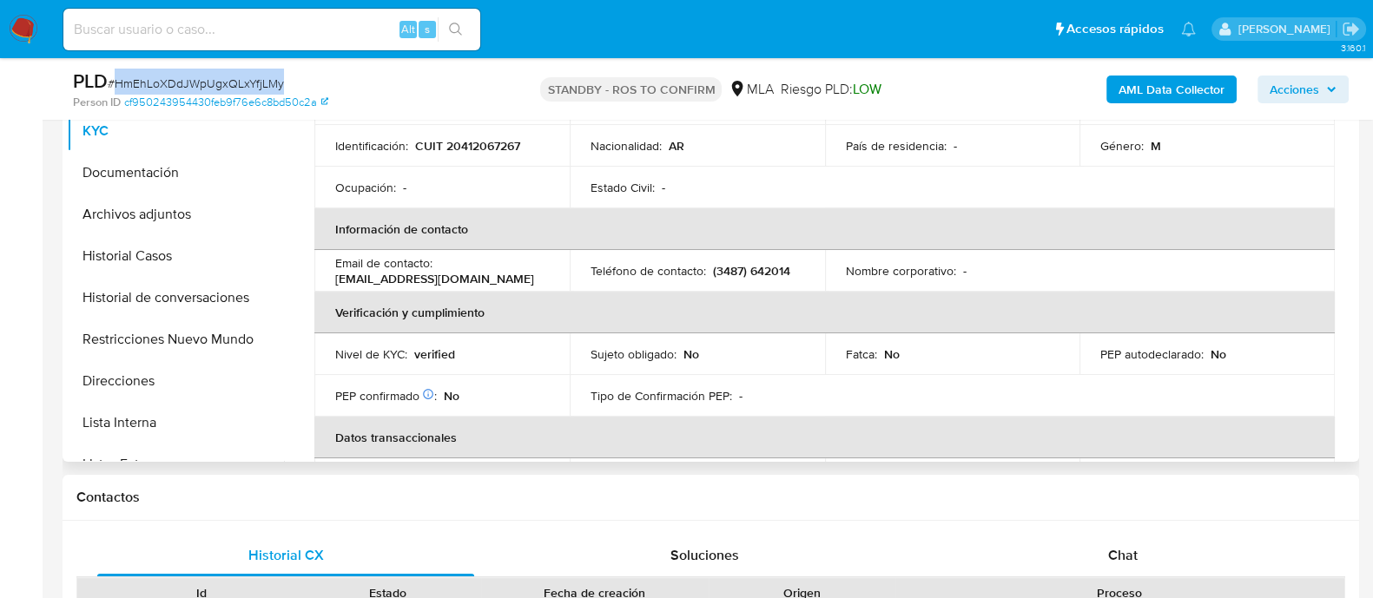
scroll to position [108, 0]
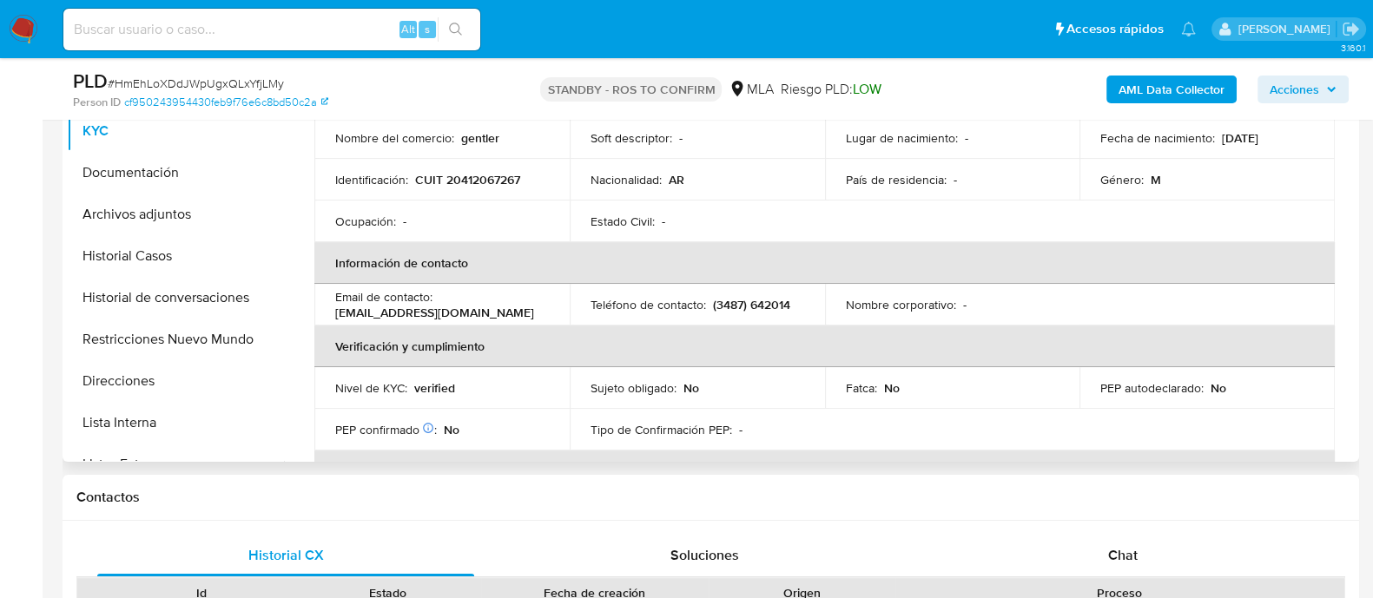
click at [769, 310] on p "(3487) 642014" at bounding box center [751, 305] width 77 height 16
copy p "642014"
click at [350, 27] on input at bounding box center [271, 29] width 417 height 23
paste input "w1P2OwKSQVpY2nh8NYWSWjcC"
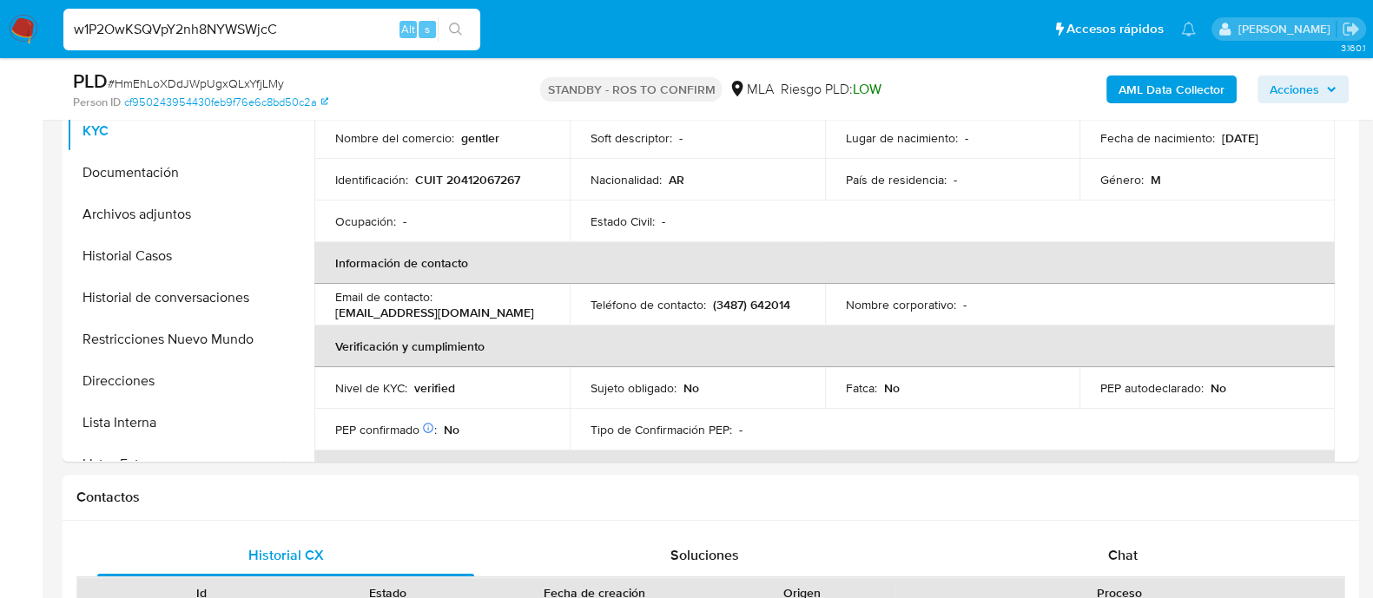
type input "w1P2OwKSQVpY2nh8NYWSWjcC"
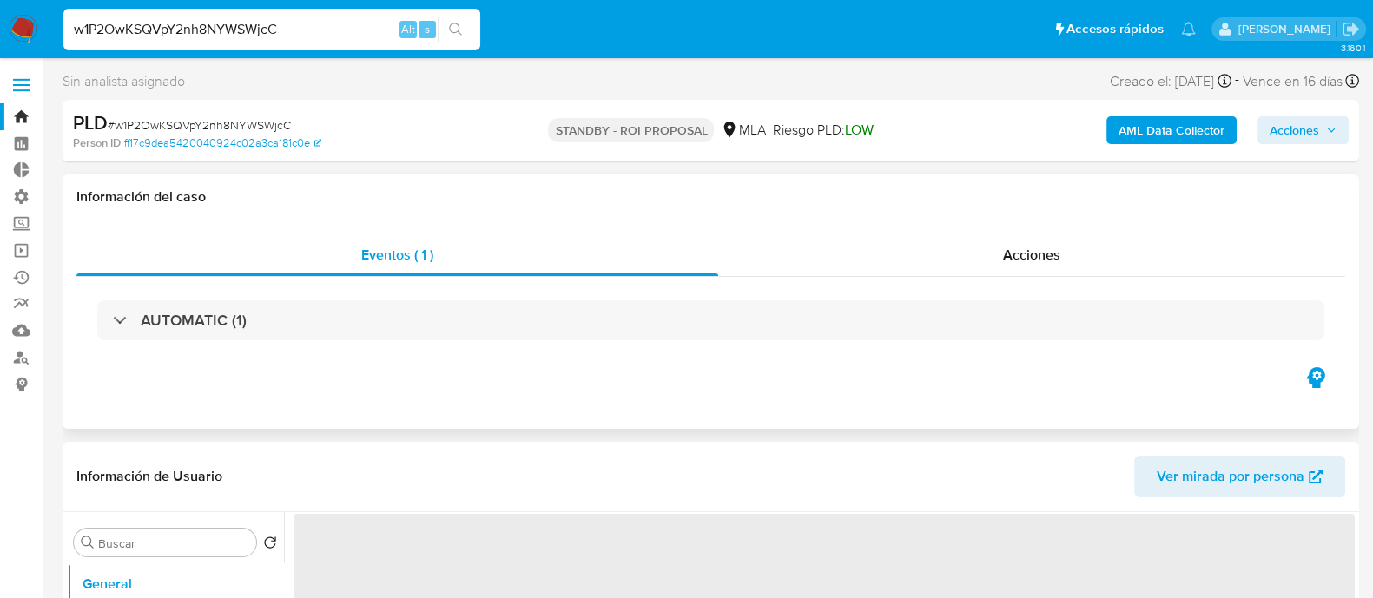
select select "10"
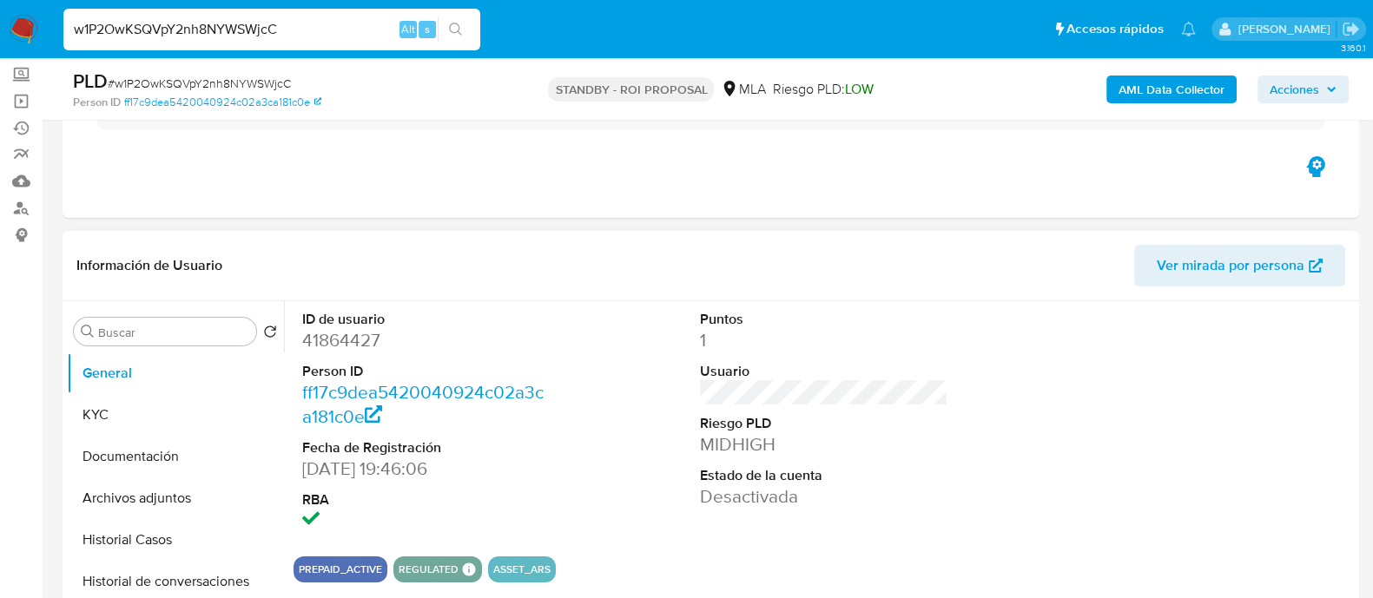
scroll to position [326, 0]
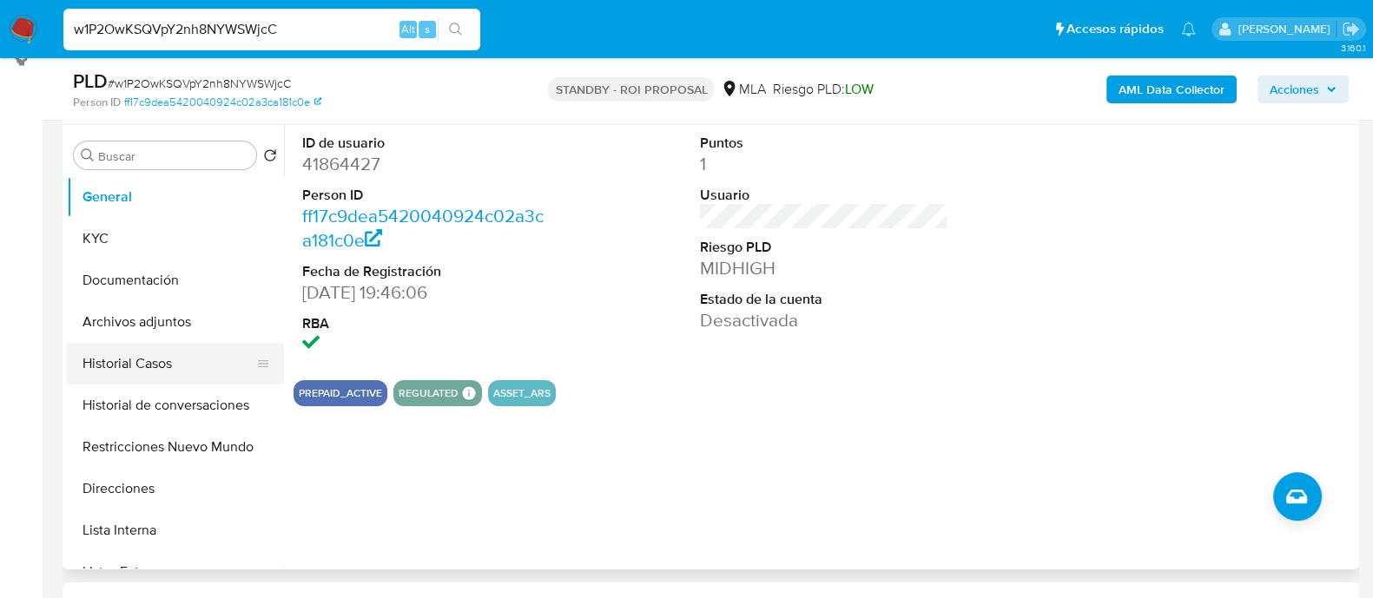
click at [142, 377] on button "Historial Casos" at bounding box center [168, 364] width 203 height 42
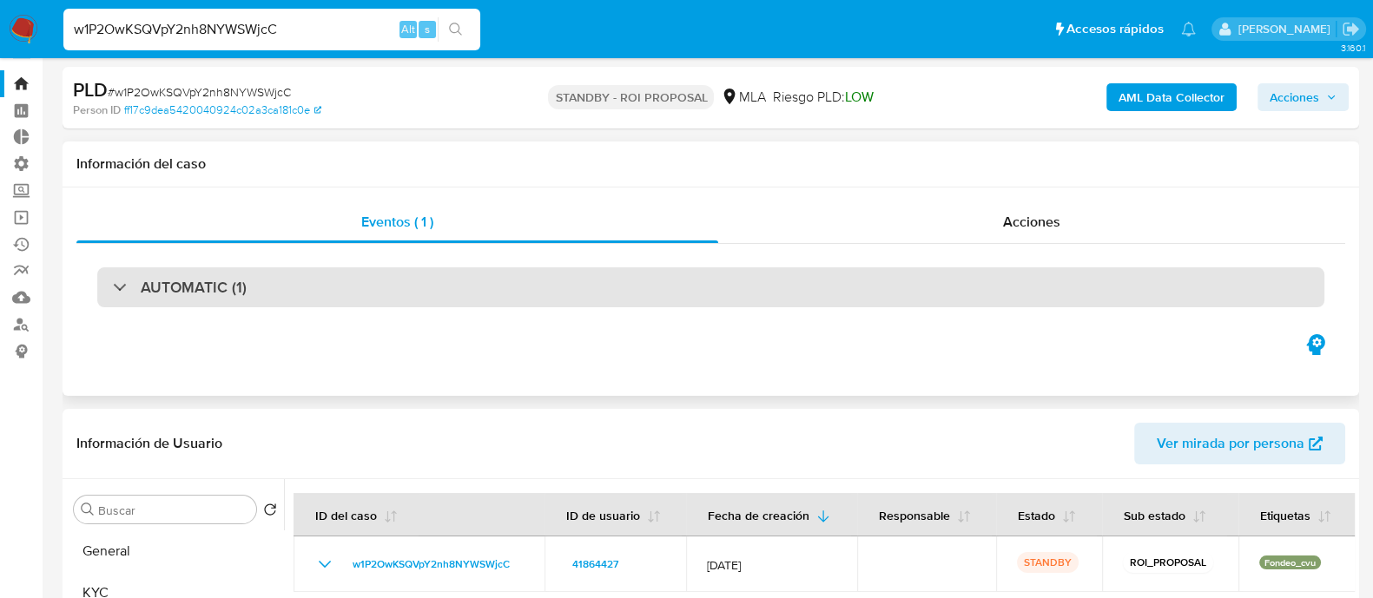
scroll to position [0, 0]
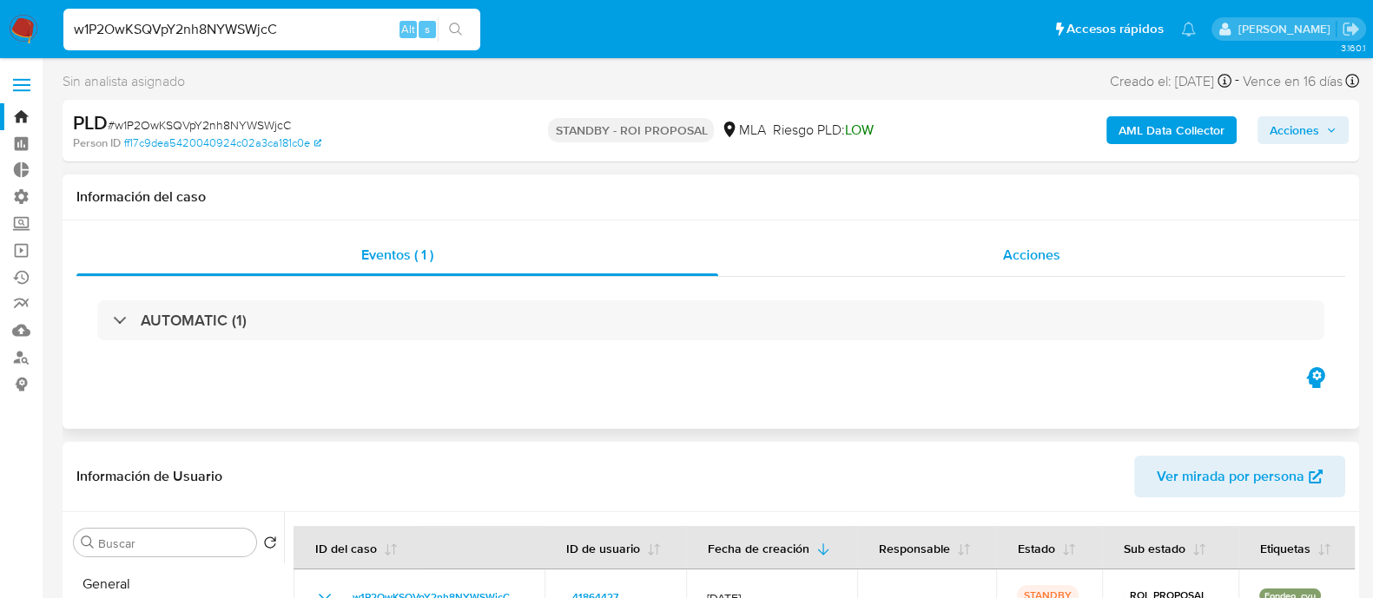
click at [968, 262] on div "Acciones" at bounding box center [1031, 256] width 627 height 42
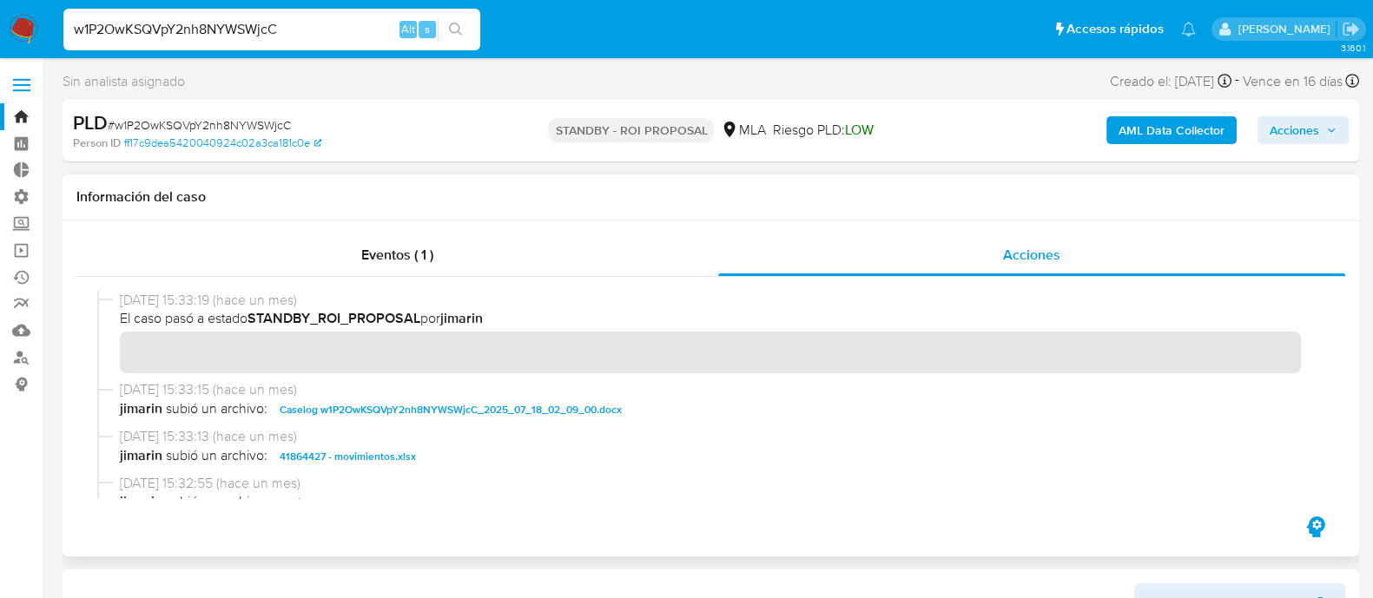
click at [418, 407] on span "Caselog w1P2OwKSQVpY2nh8NYWSWjcC_2025_07_18_02_09_00.docx" at bounding box center [451, 410] width 342 height 21
click at [375, 265] on span "Eventos ( 1 )" at bounding box center [397, 255] width 72 height 20
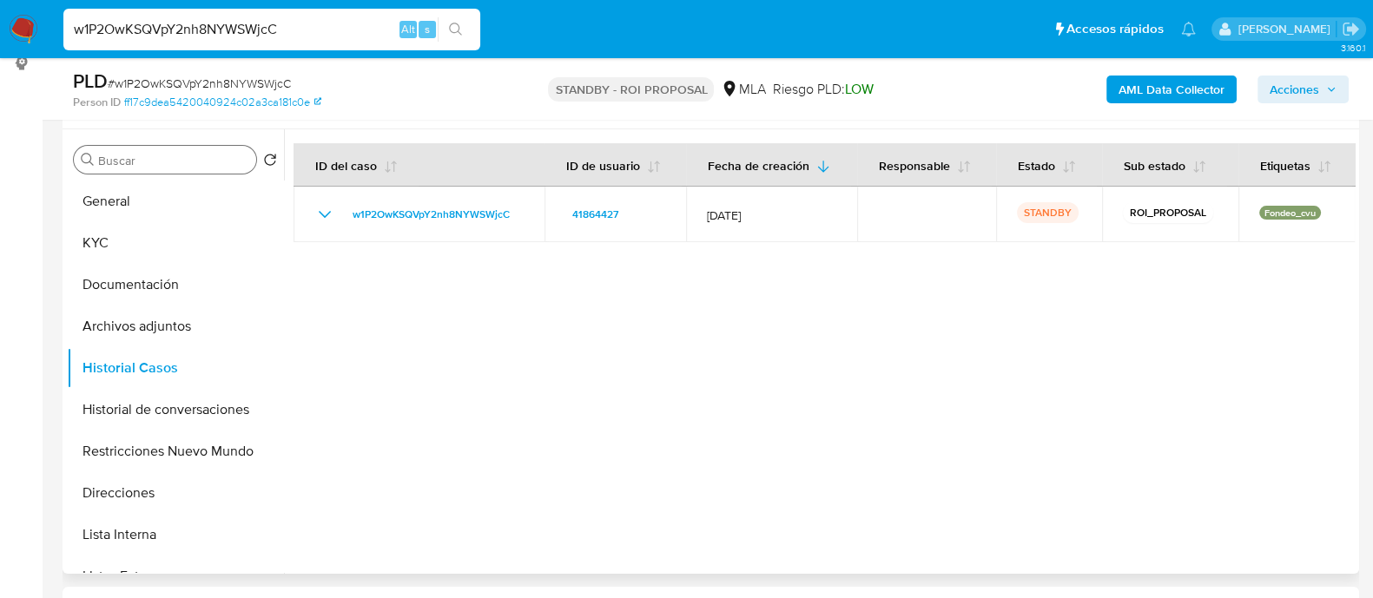
scroll to position [216, 0]
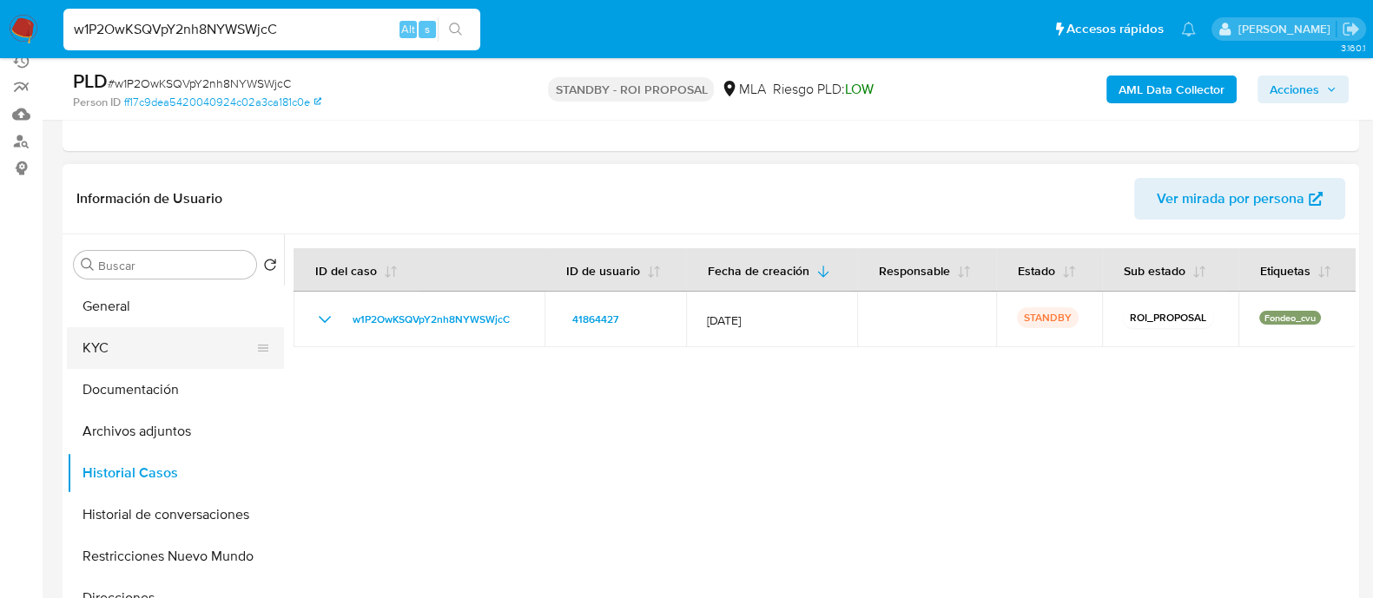
click at [135, 349] on button "KYC" at bounding box center [168, 348] width 203 height 42
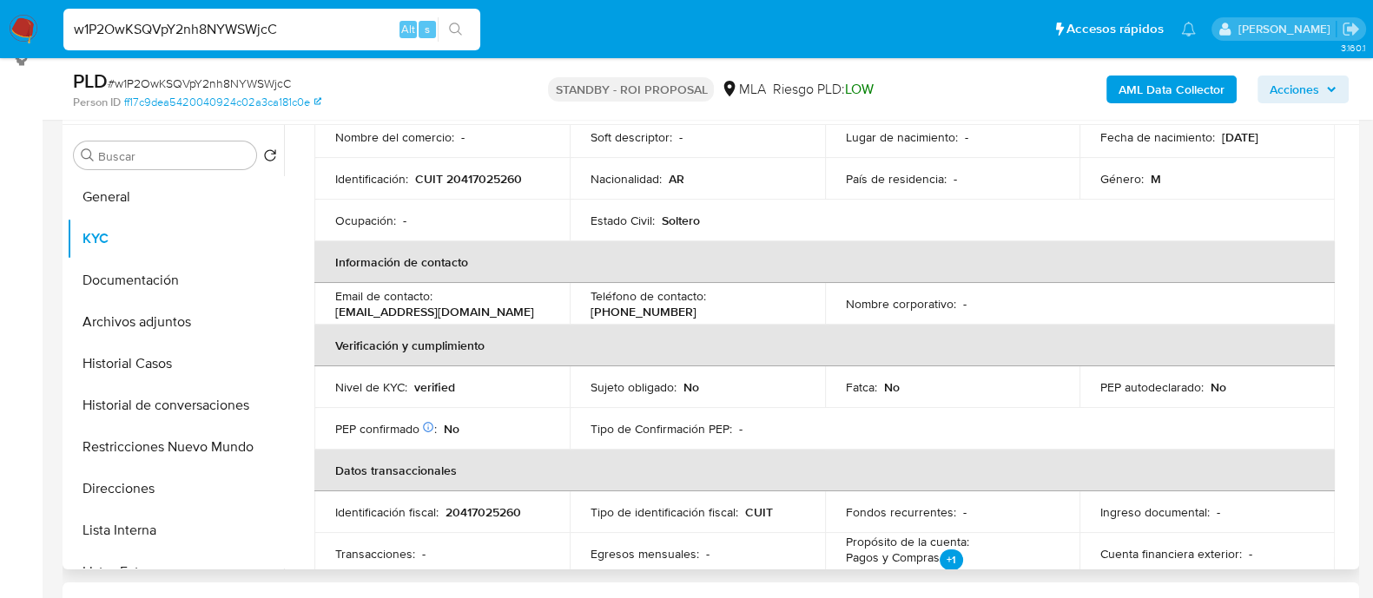
click at [697, 304] on p "(11) 62649473" at bounding box center [644, 312] width 106 height 16
copy p "62649473"
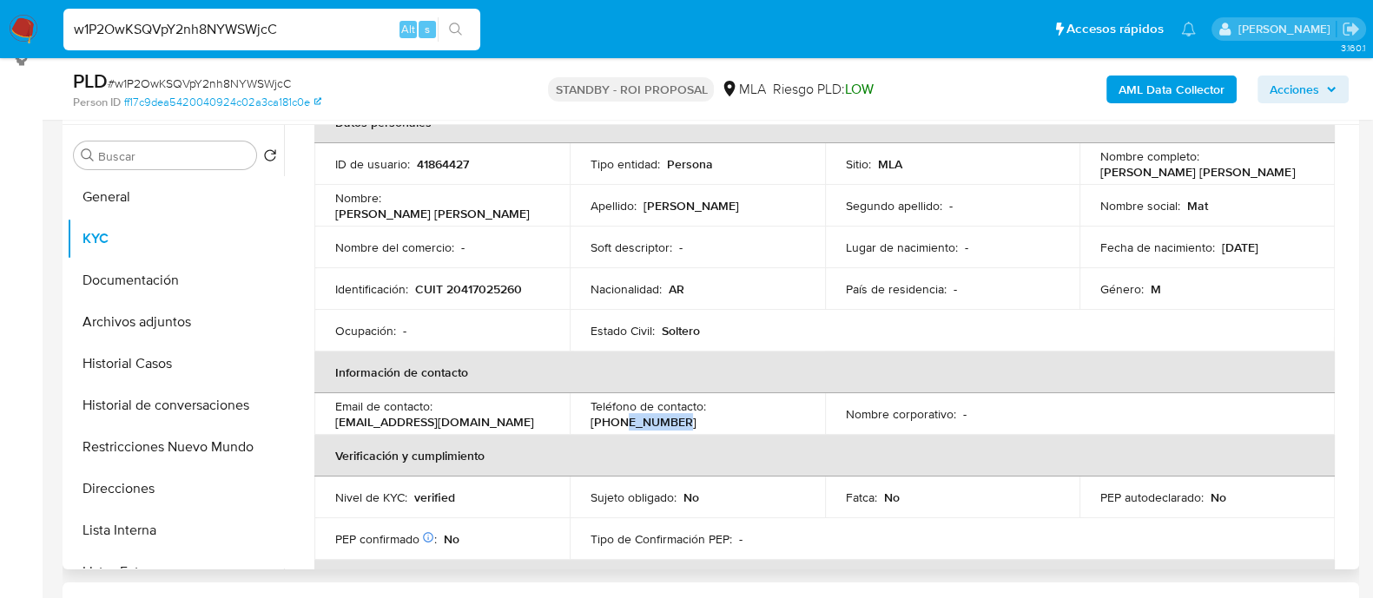
scroll to position [0, 0]
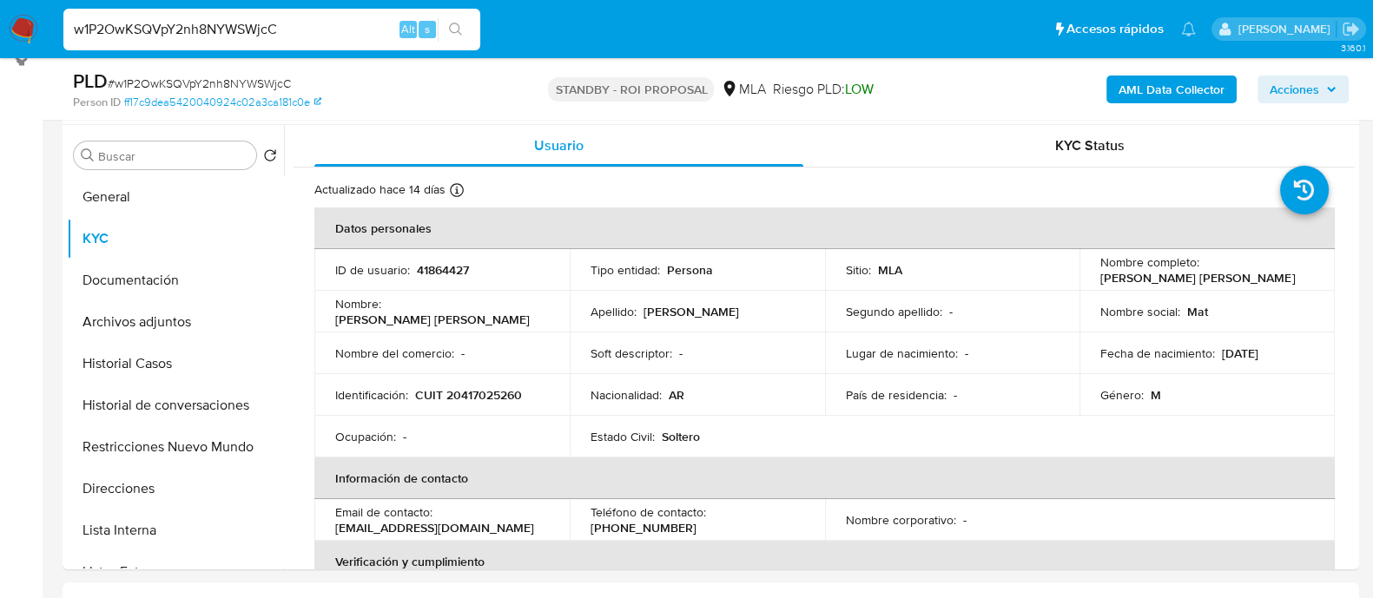
click at [267, 35] on input "w1P2OwKSQVpY2nh8NYWSWjcC" at bounding box center [271, 29] width 417 height 23
click at [229, 24] on input "w1P2OwKSQVpY2nh8NYWSWjcC" at bounding box center [271, 29] width 417 height 23
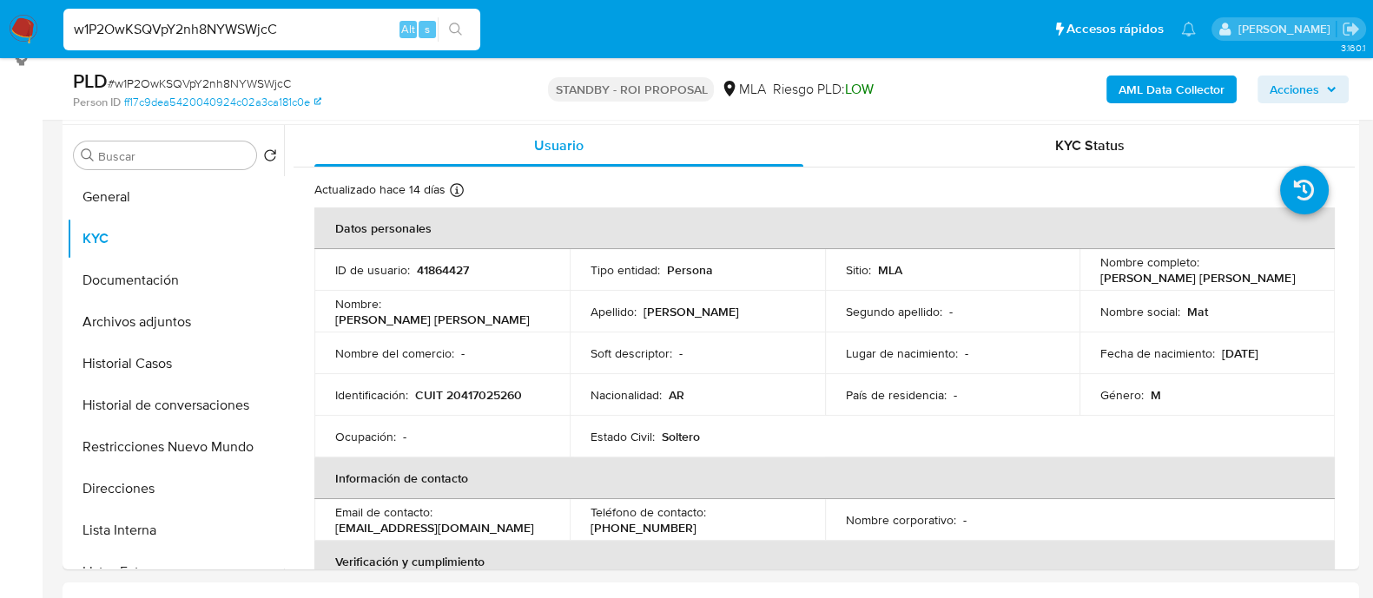
paste input "ae8Wv0XhayF4XA0O3PWL55M9"
type input "ae8Wv0XhayF4XA0O3PWL55M9"
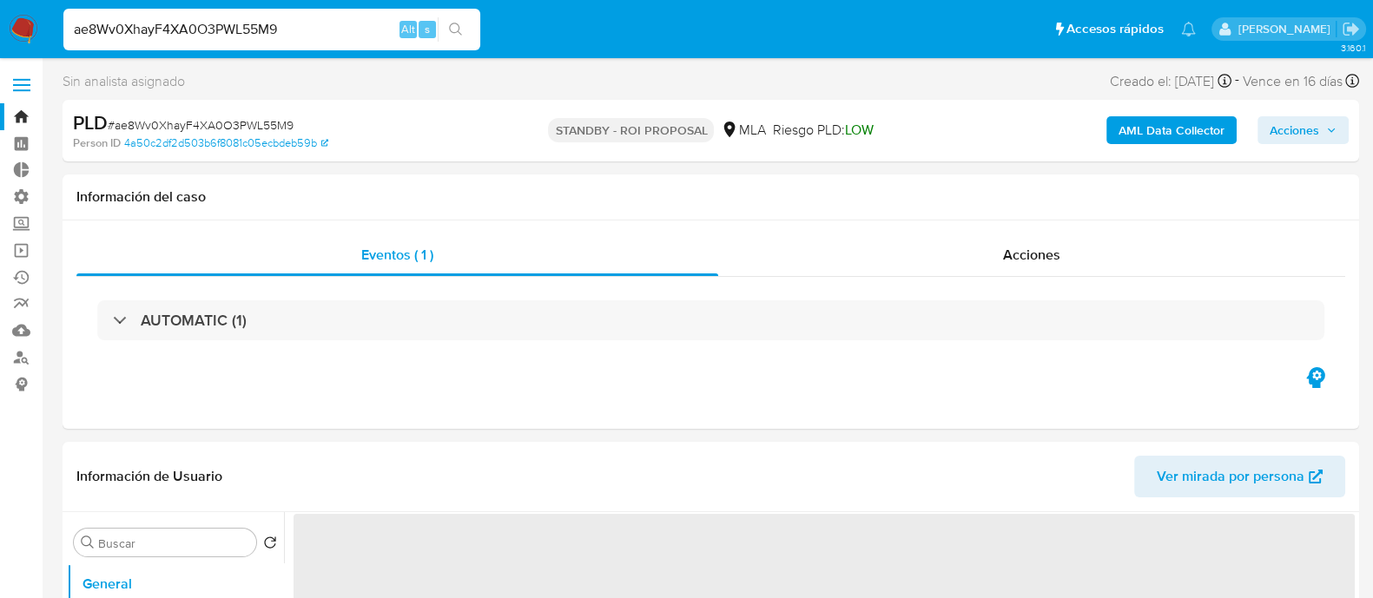
select select "10"
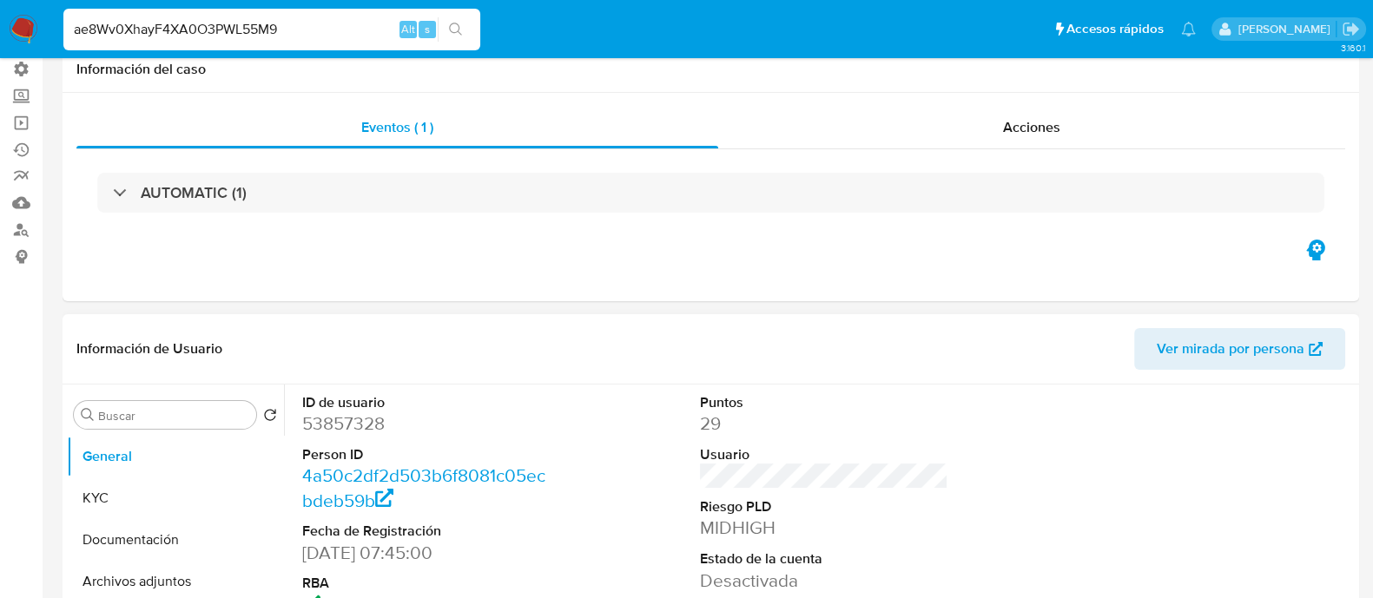
scroll to position [326, 0]
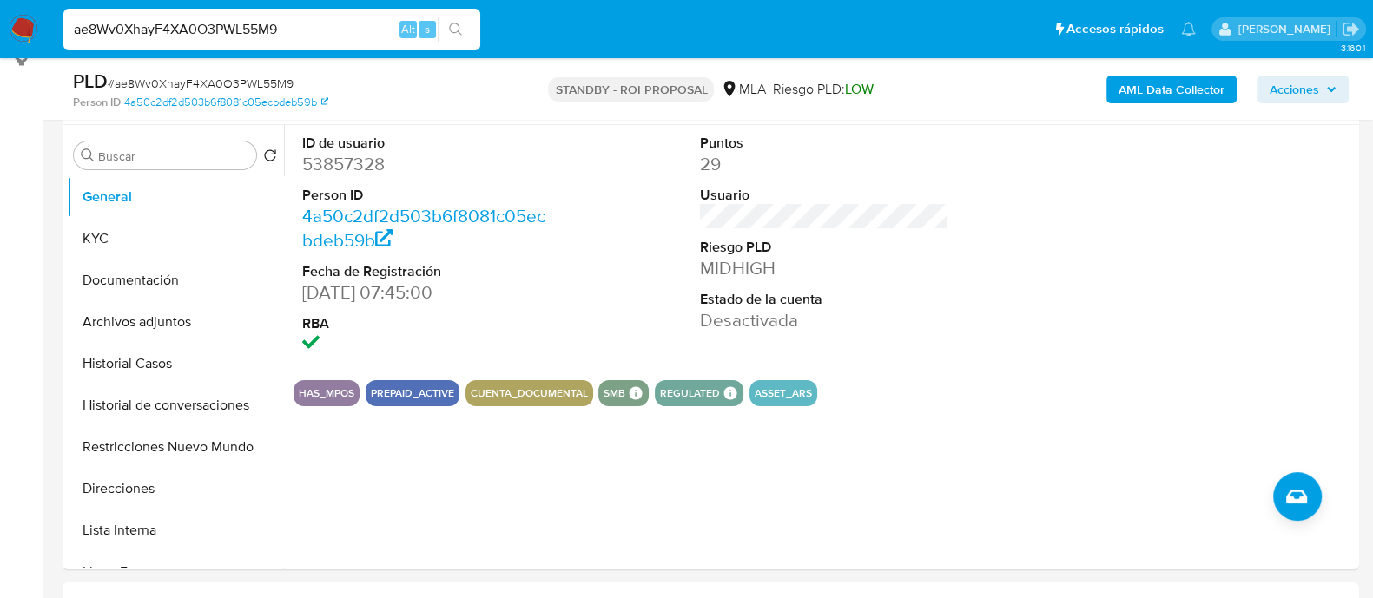
click at [261, 82] on span "# ae8Wv0XhayF4XA0O3PWL55M9" at bounding box center [201, 83] width 186 height 17
copy span "ae8Wv0XhayF4XA0O3PWL55M9"
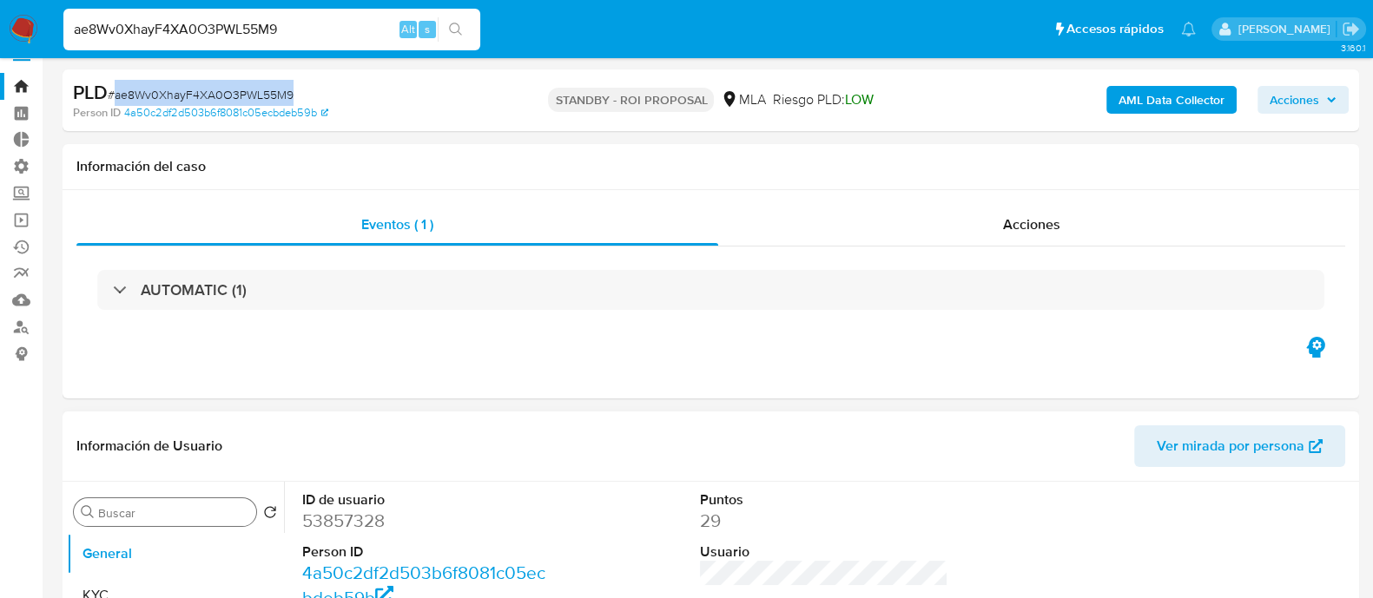
scroll to position [0, 0]
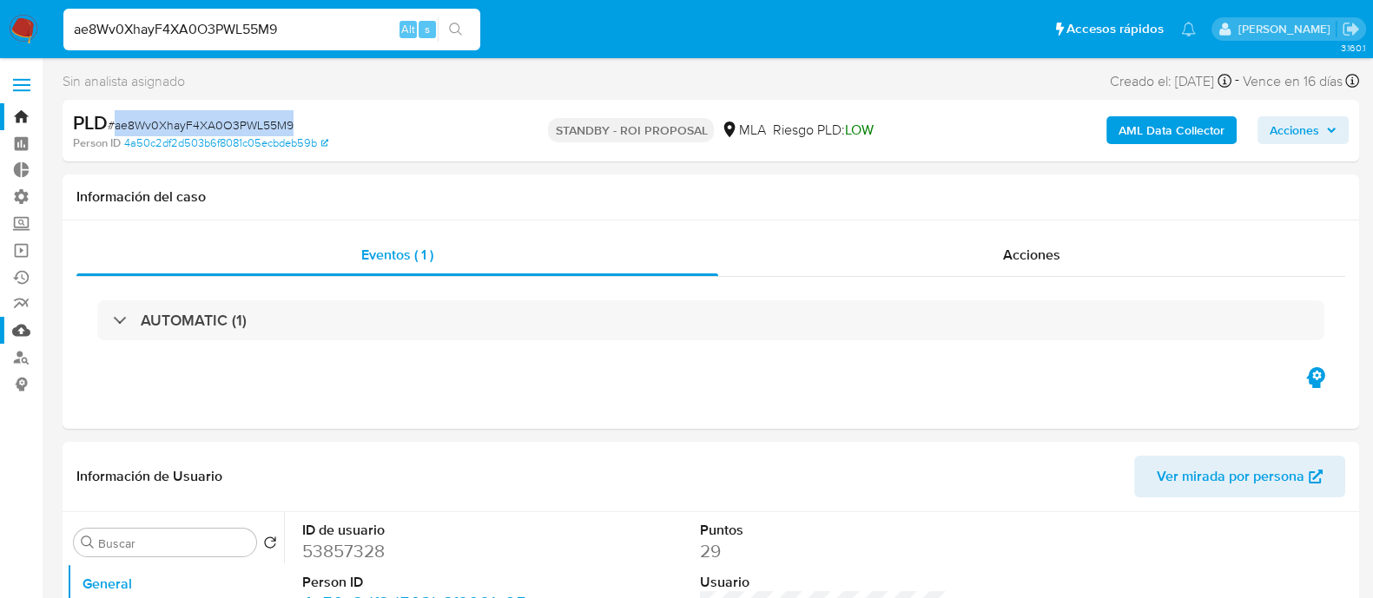
click at [17, 336] on link "Mulan" at bounding box center [103, 330] width 207 height 27
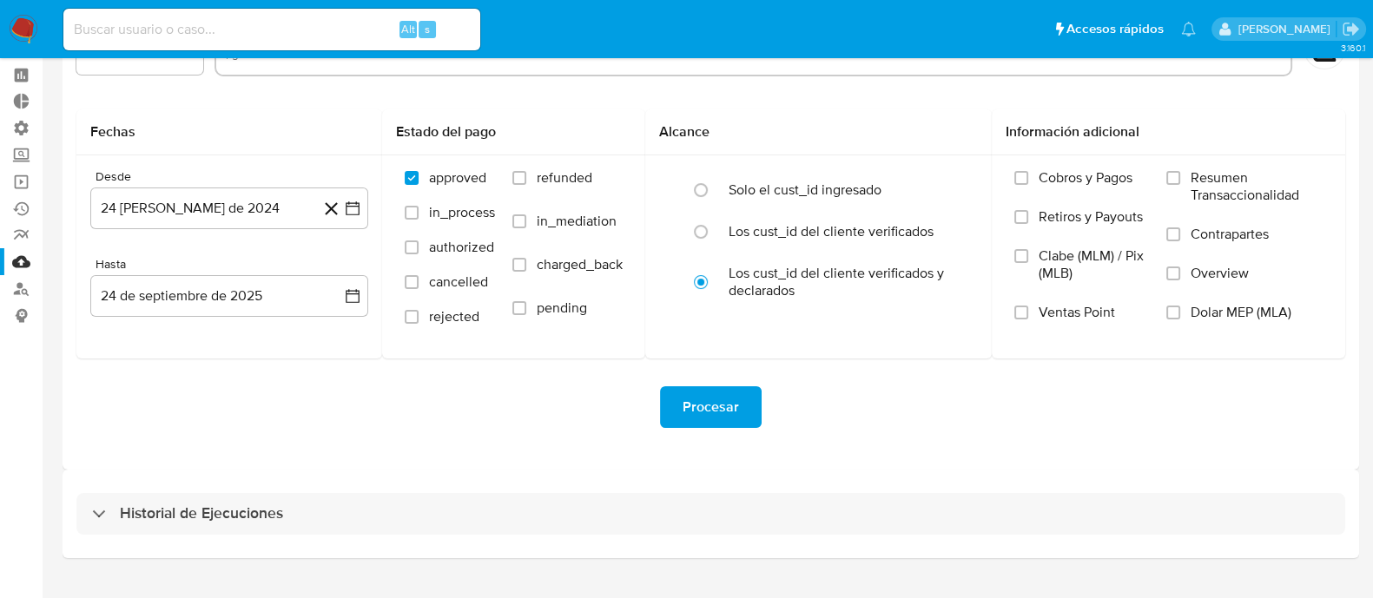
scroll to position [102, 0]
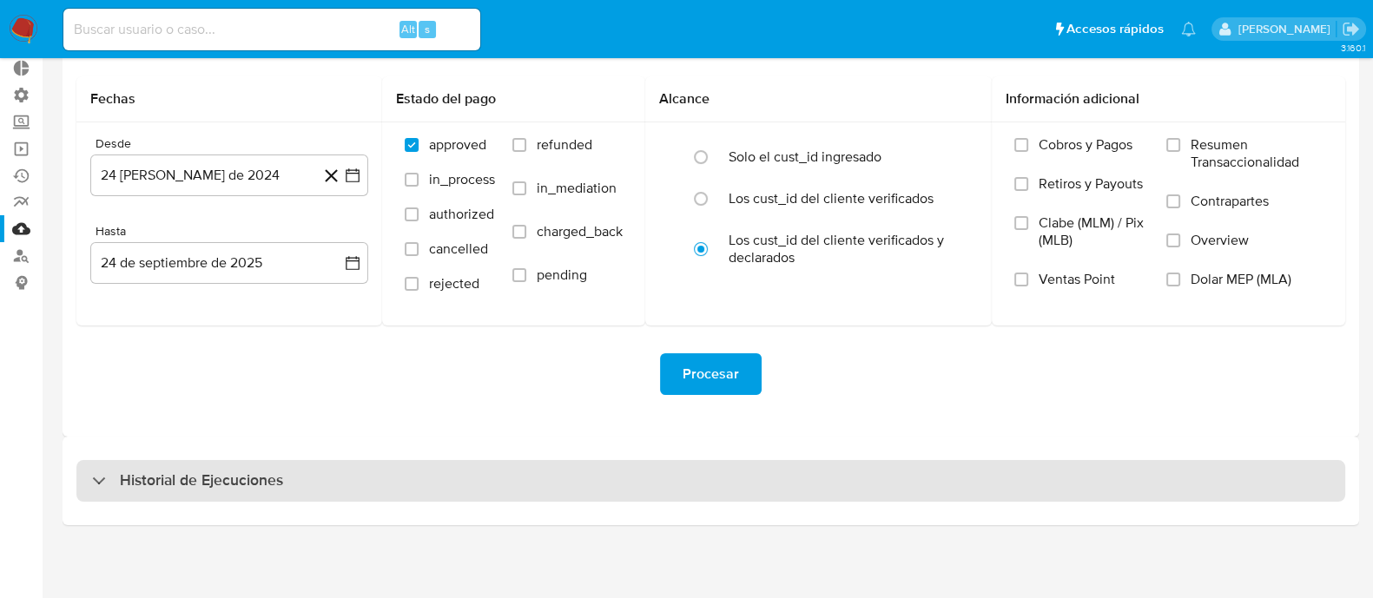
click at [115, 479] on div "Historial de Ejecuciones" at bounding box center [187, 481] width 191 height 21
select select "10"
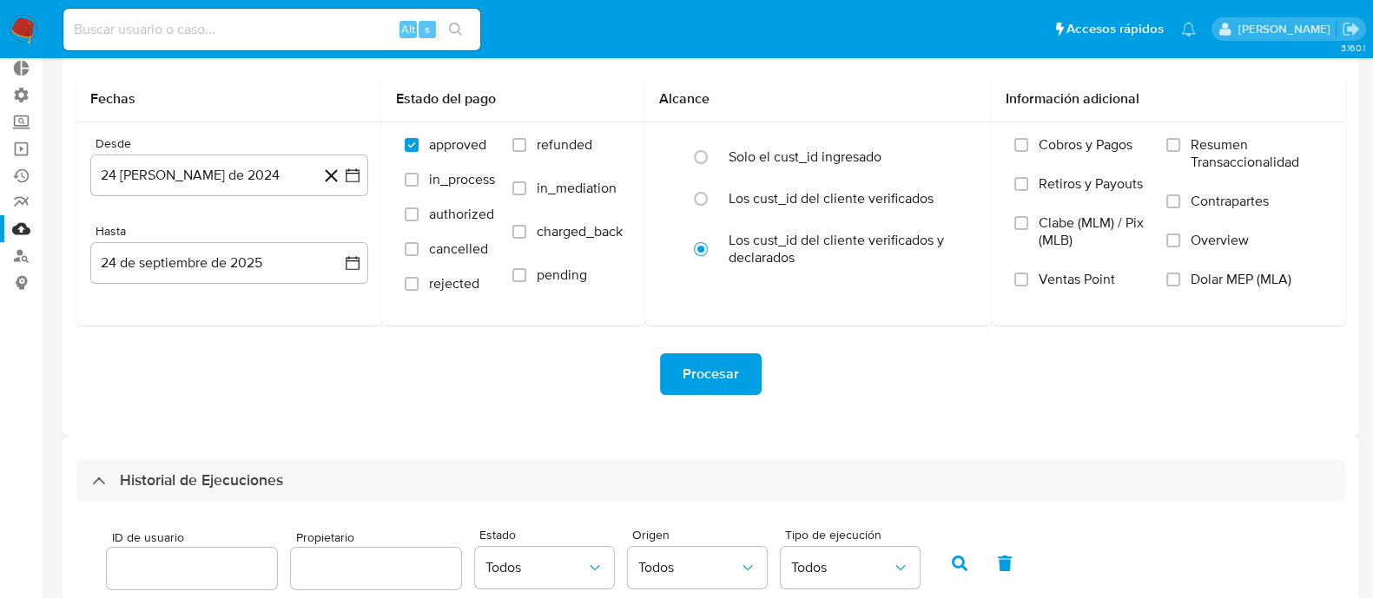
scroll to position [319, 0]
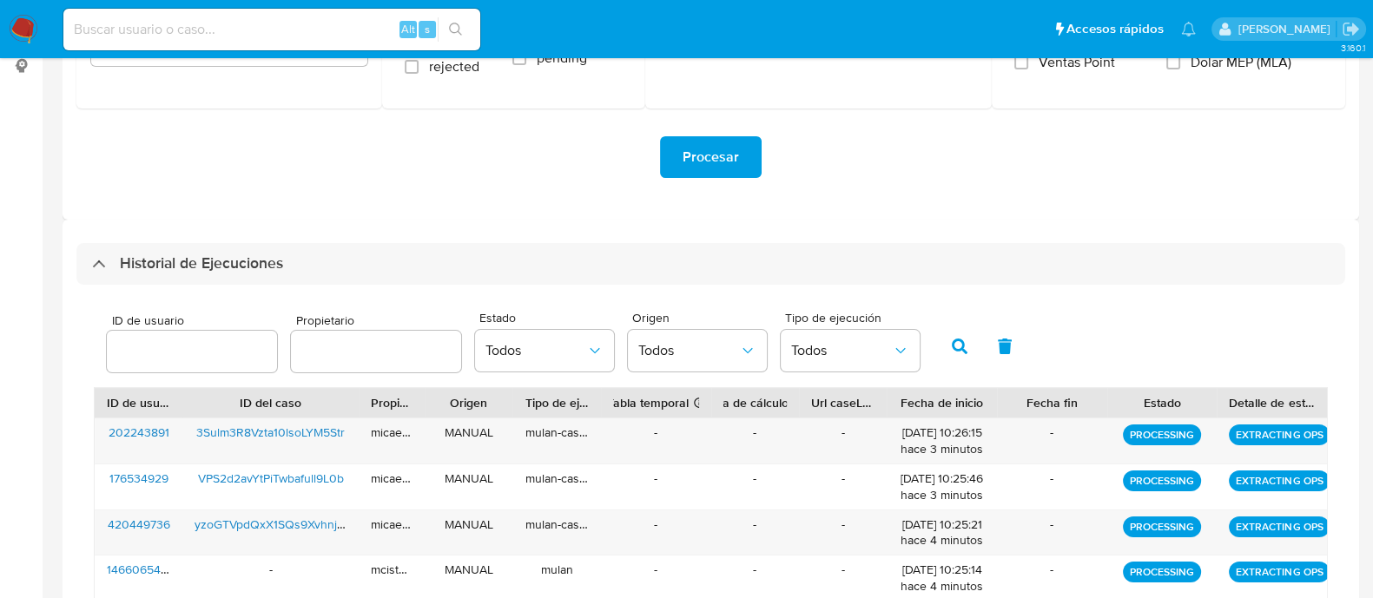
click at [189, 352] on input "number" at bounding box center [192, 351] width 170 height 23
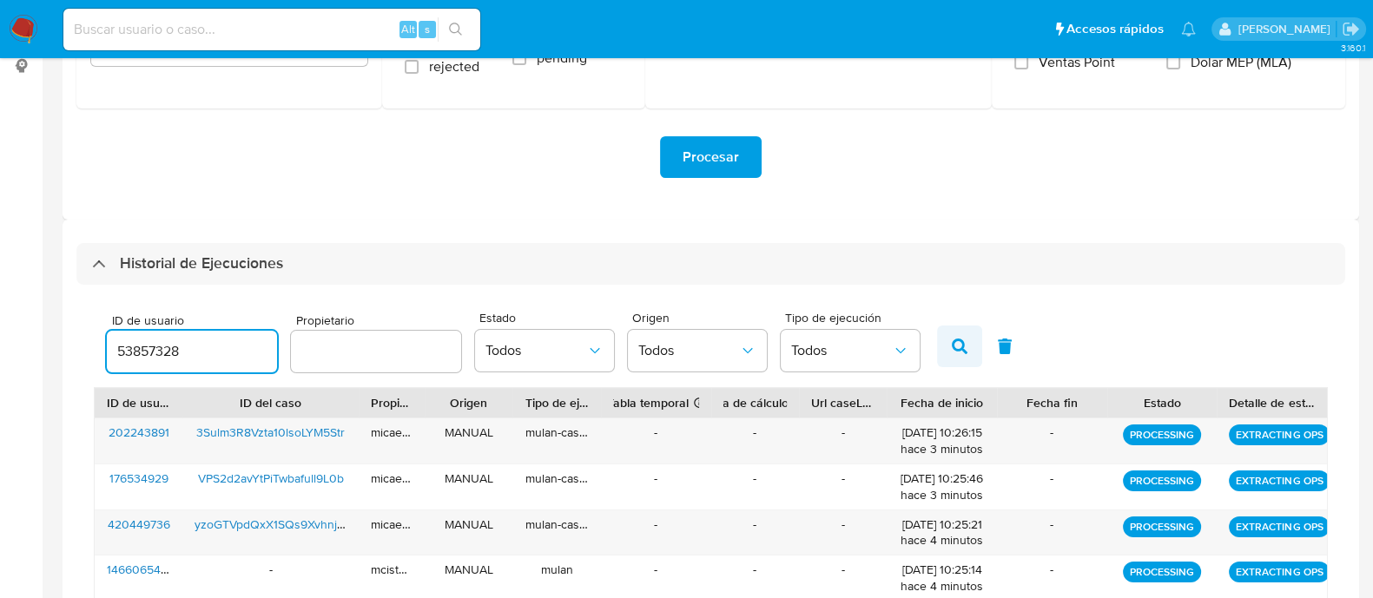
type input "53857328"
click at [948, 360] on button "button" at bounding box center [959, 347] width 45 height 42
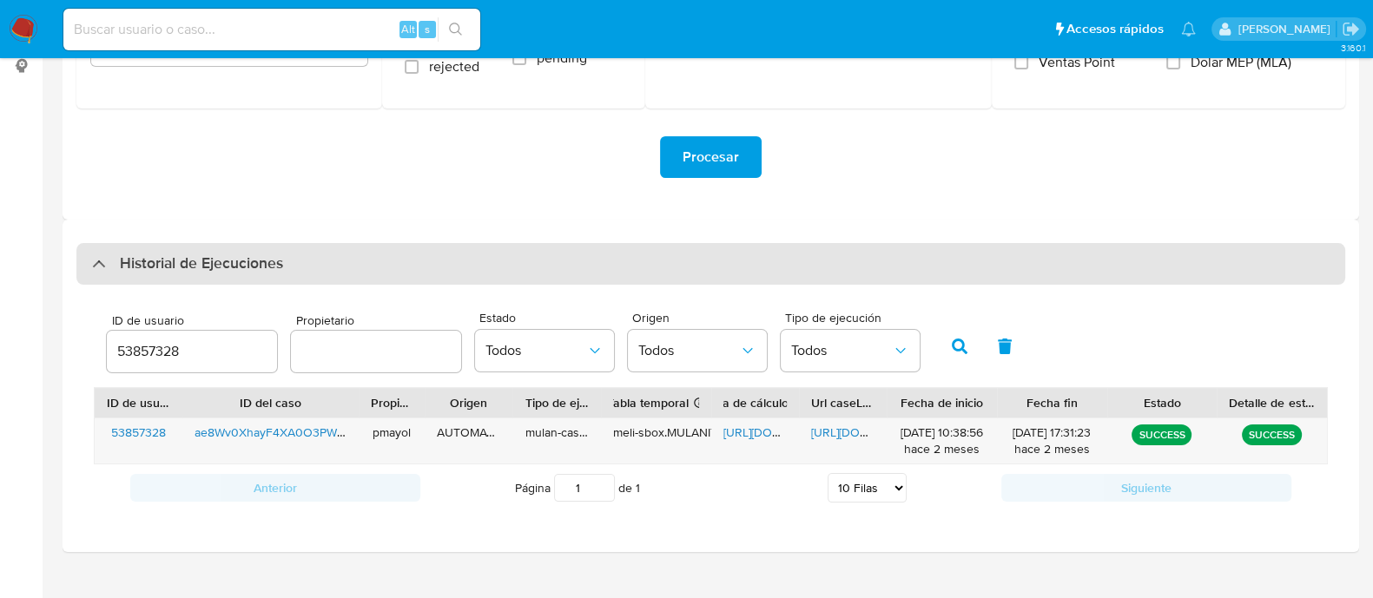
scroll to position [344, 0]
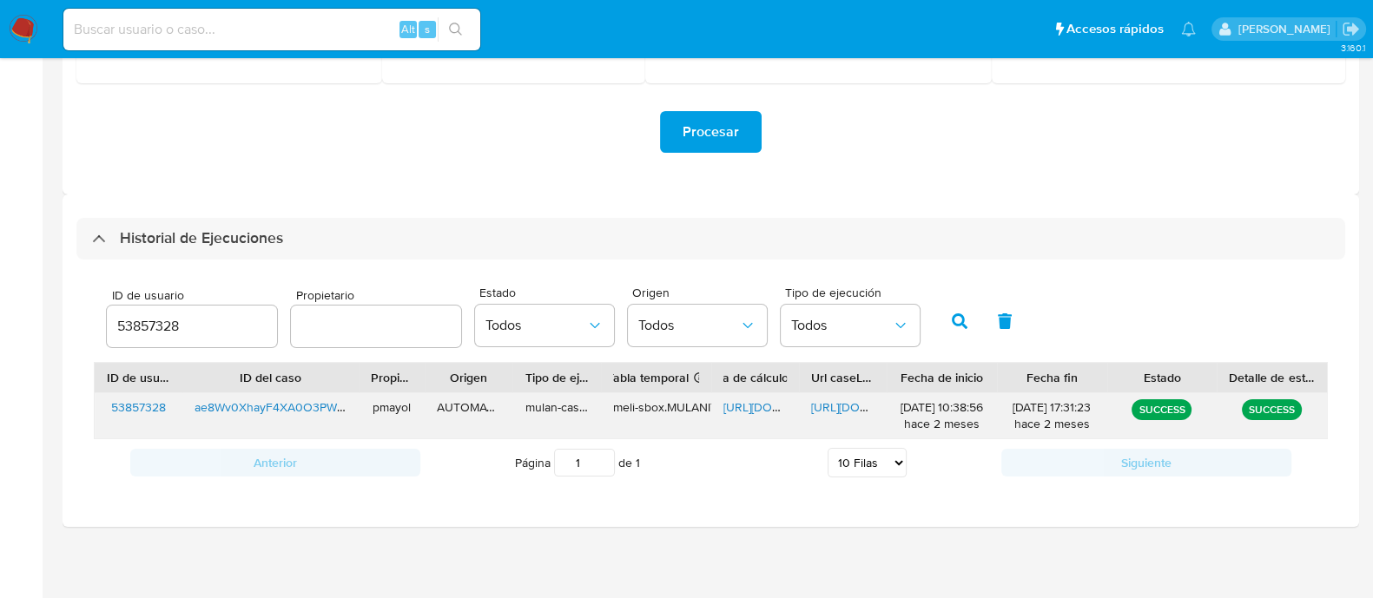
click at [830, 406] on span "https://docs.google.com/document/d/1yQW5GmYQf3E-2D6Skm6QAgYeiCD8T58FpJPOT-HXePc…" at bounding box center [871, 407] width 120 height 17
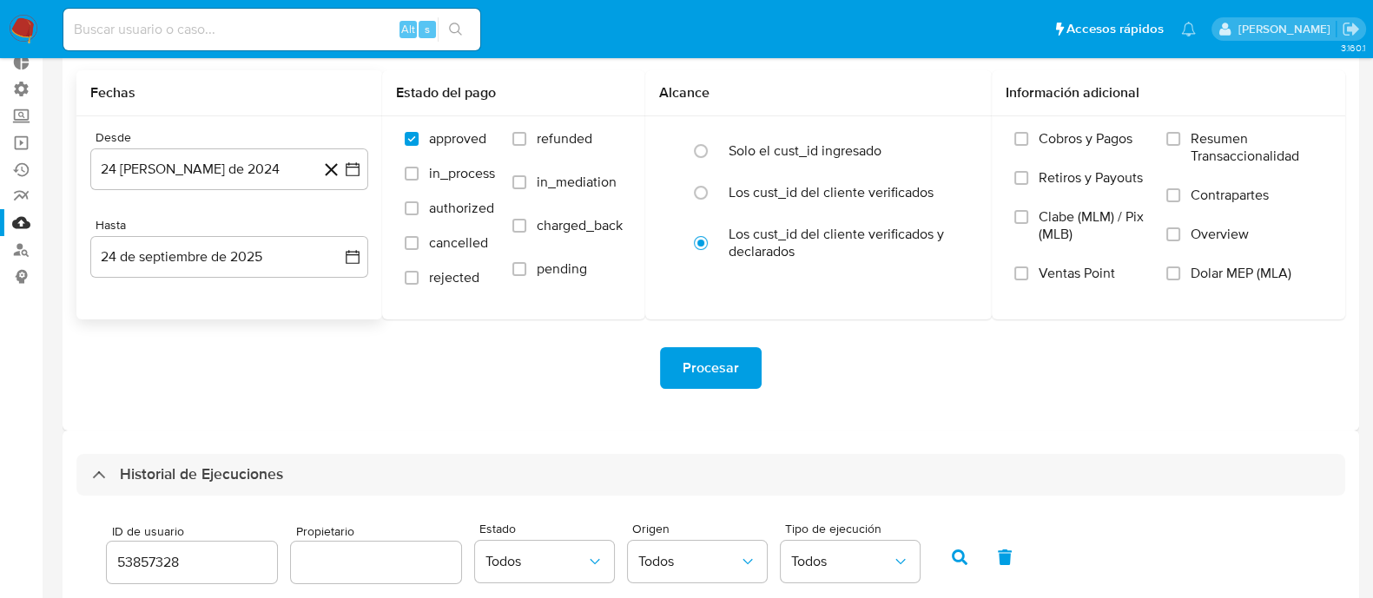
scroll to position [0, 0]
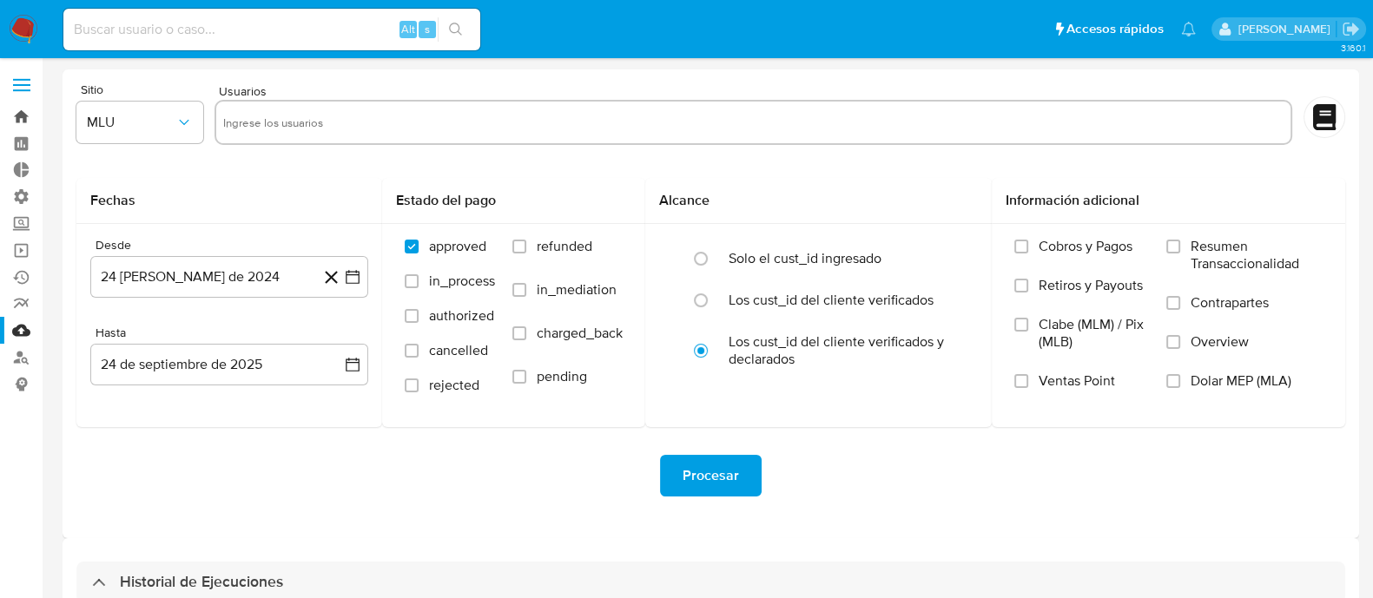
click at [27, 121] on link "Bandeja" at bounding box center [103, 116] width 207 height 27
